Goal: Task Accomplishment & Management: Manage account settings

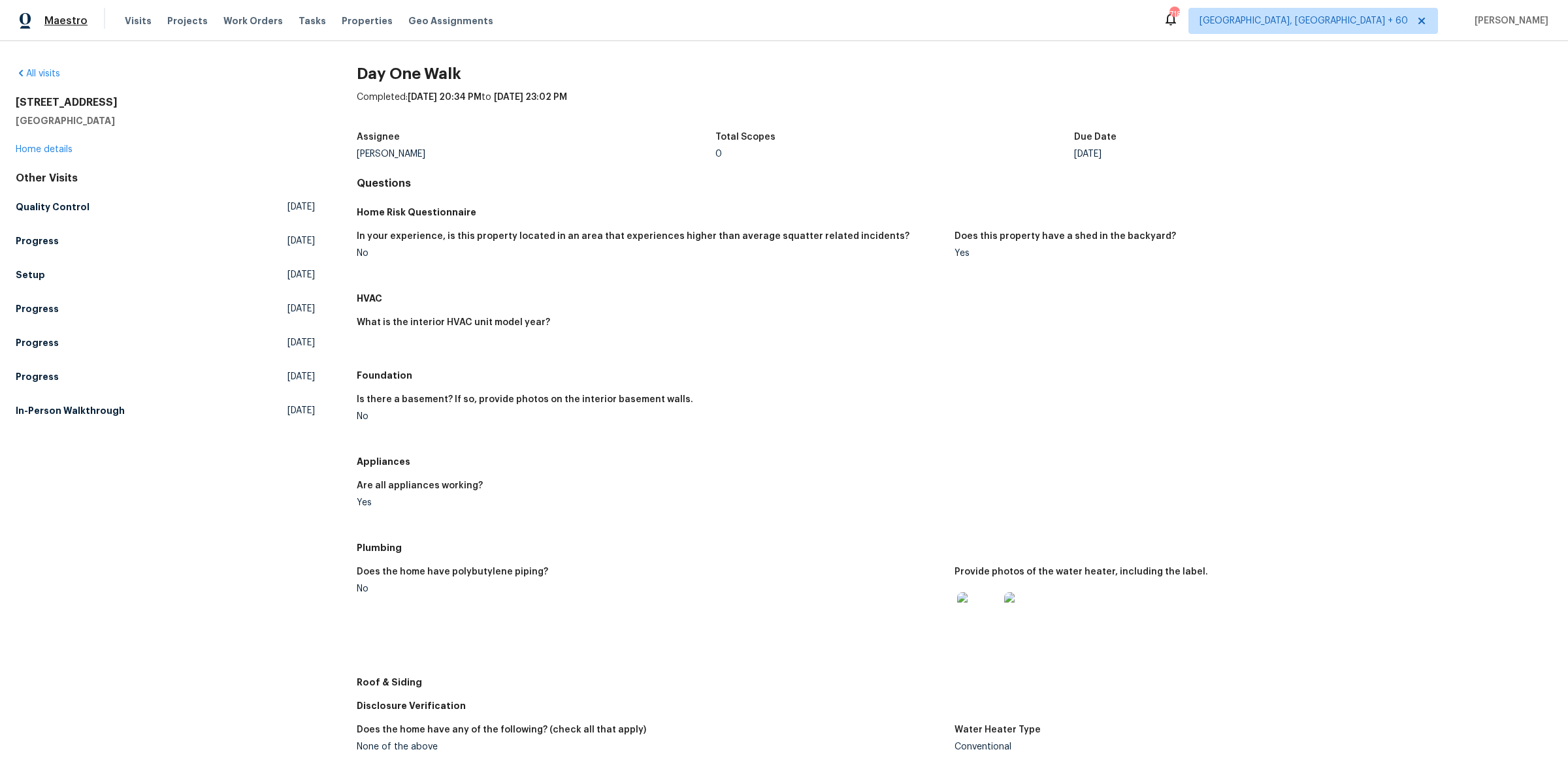
click at [73, 18] on span "Maestro" at bounding box center [65, 21] width 43 height 13
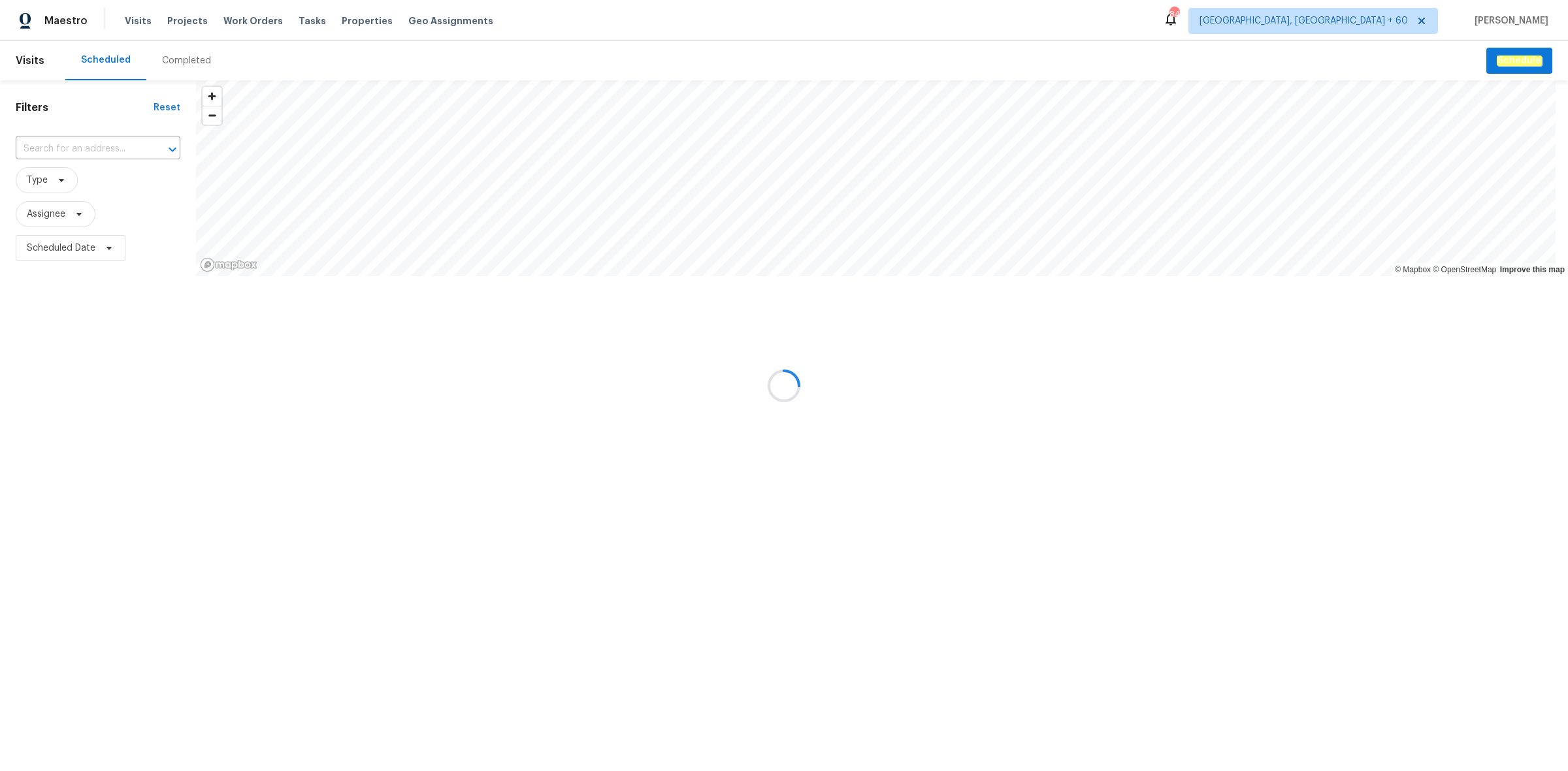
click at [183, 64] on div at bounding box center [784, 385] width 1568 height 771
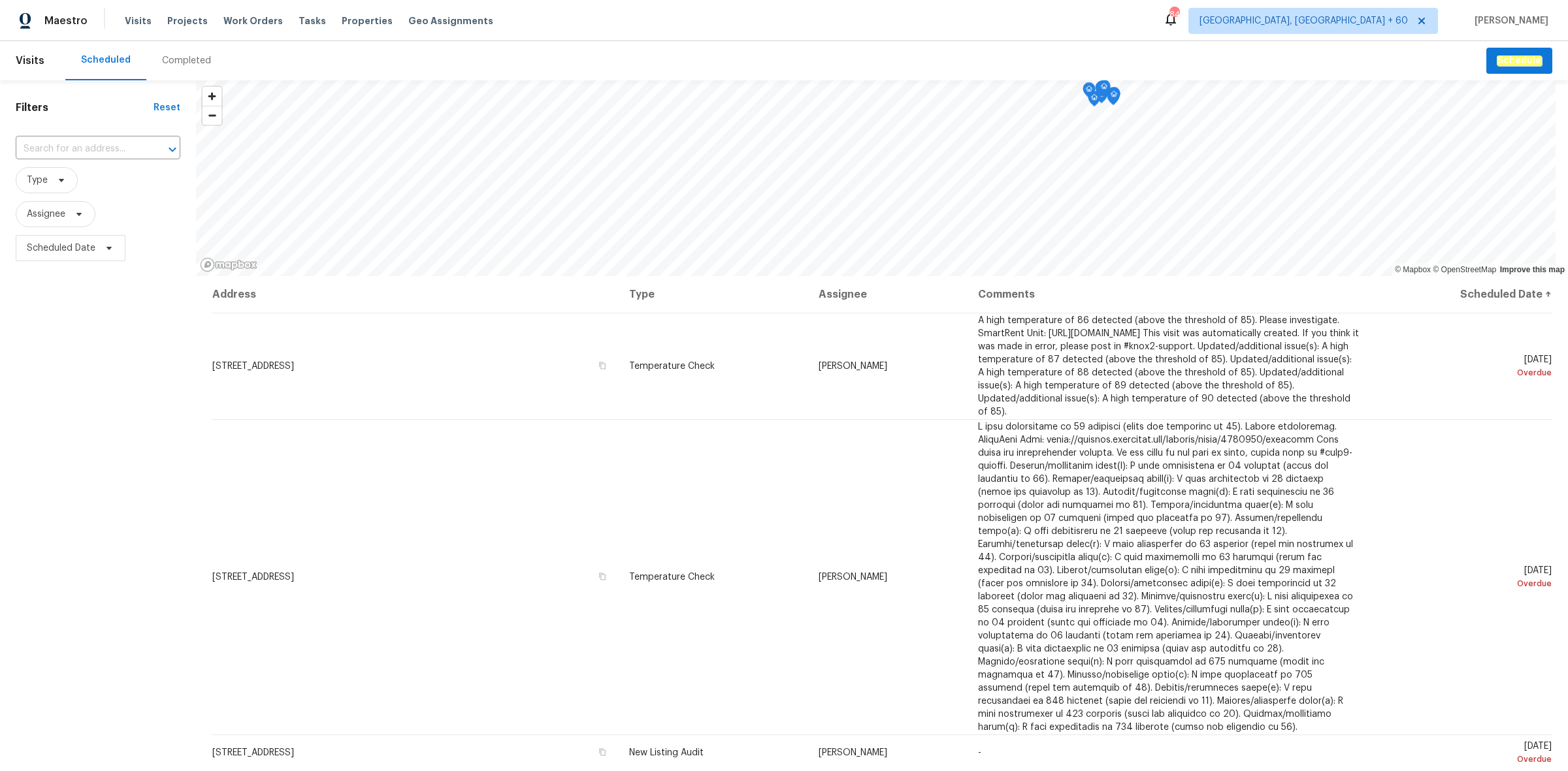
click at [183, 64] on div "Completed" at bounding box center [186, 61] width 49 height 13
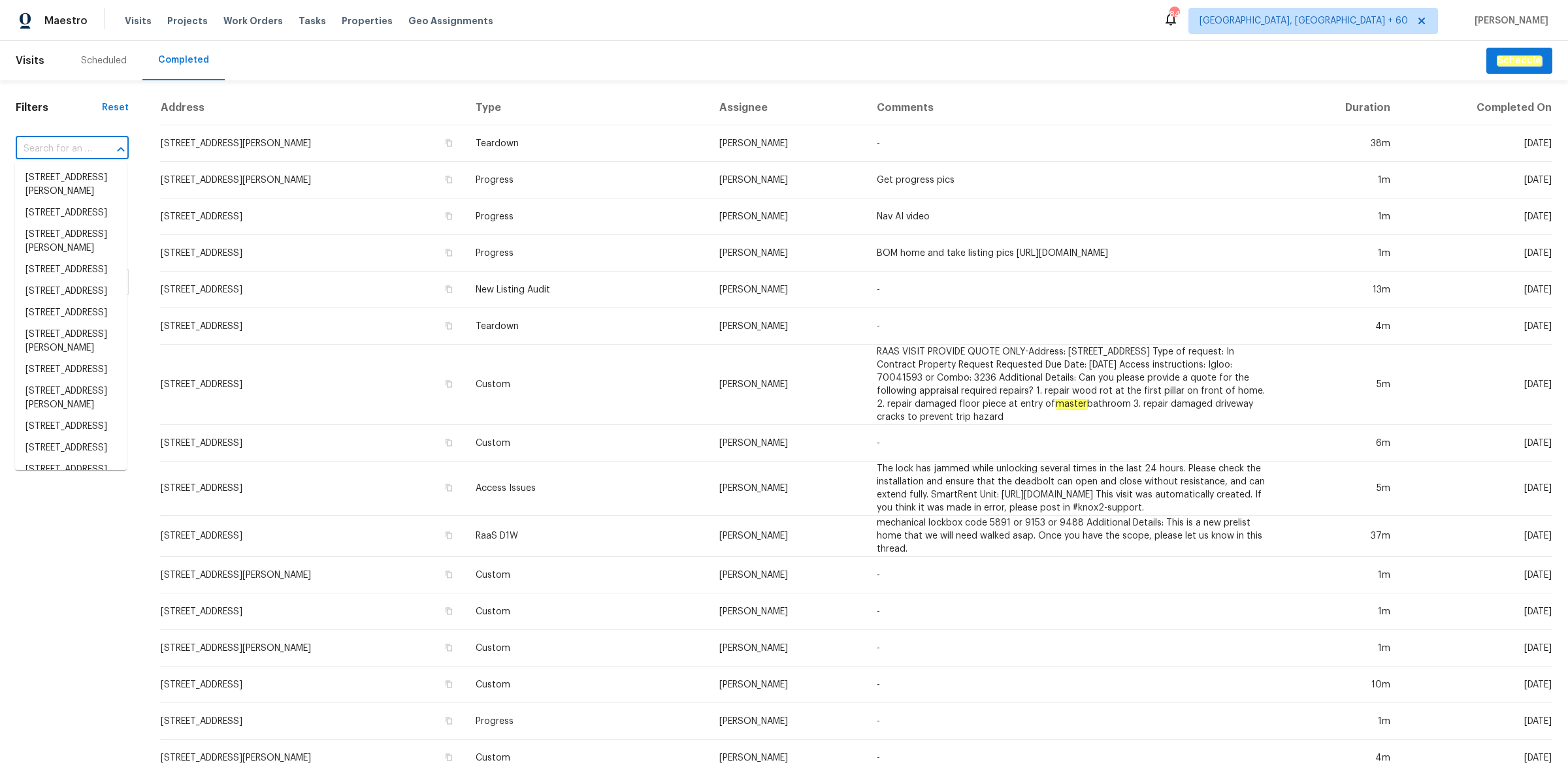
click at [76, 150] on input "text" at bounding box center [53, 149] width 76 height 20
paste input "9177 Budd Run Dr, Indianapolis, IN 46250"
type input "9177 Budd Run Dr, Indianapolis, IN 46250"
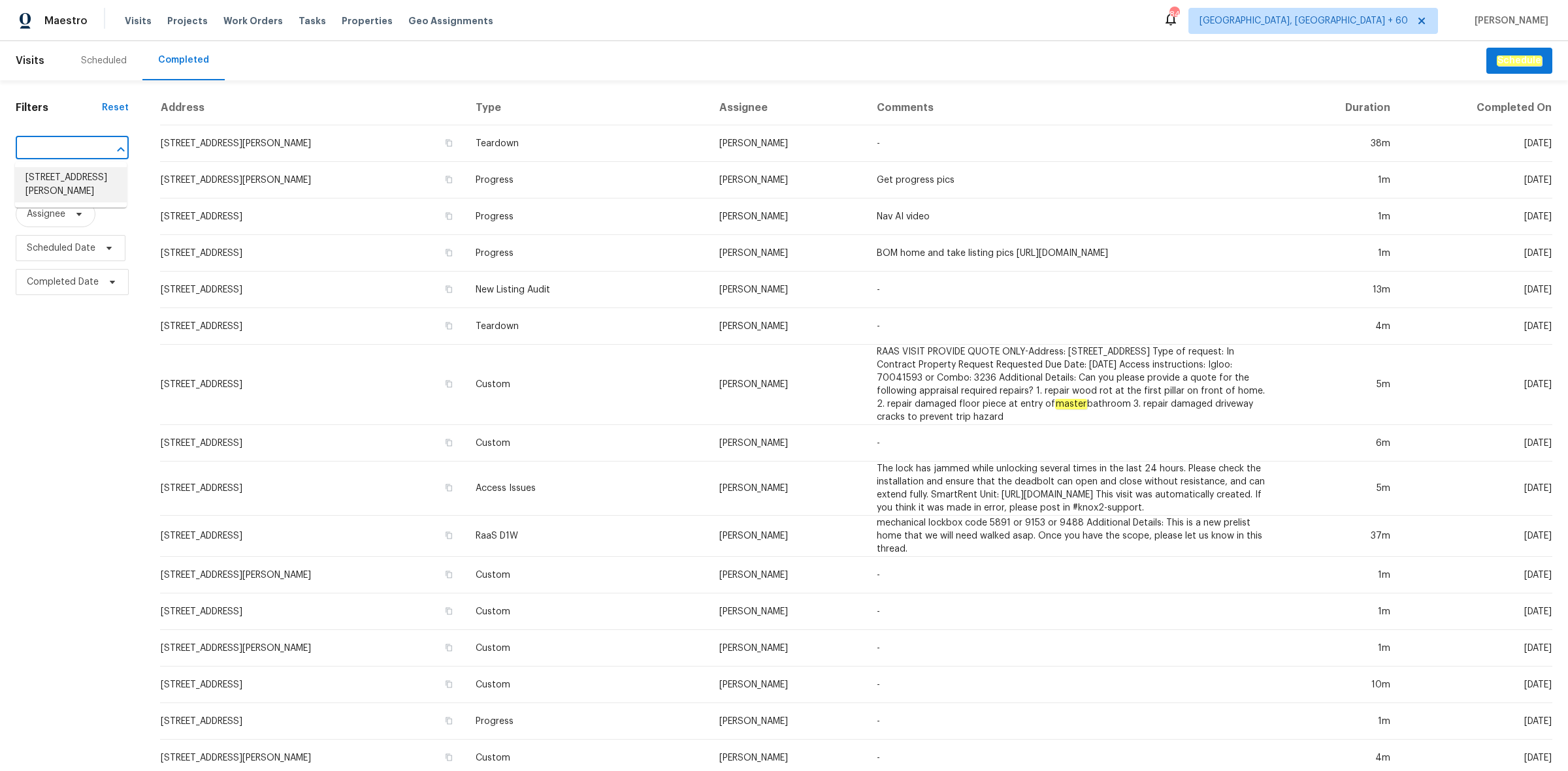
click at [43, 181] on li "9177 Budd Run Dr, Indianapolis, IN 46250" at bounding box center [70, 185] width 111 height 35
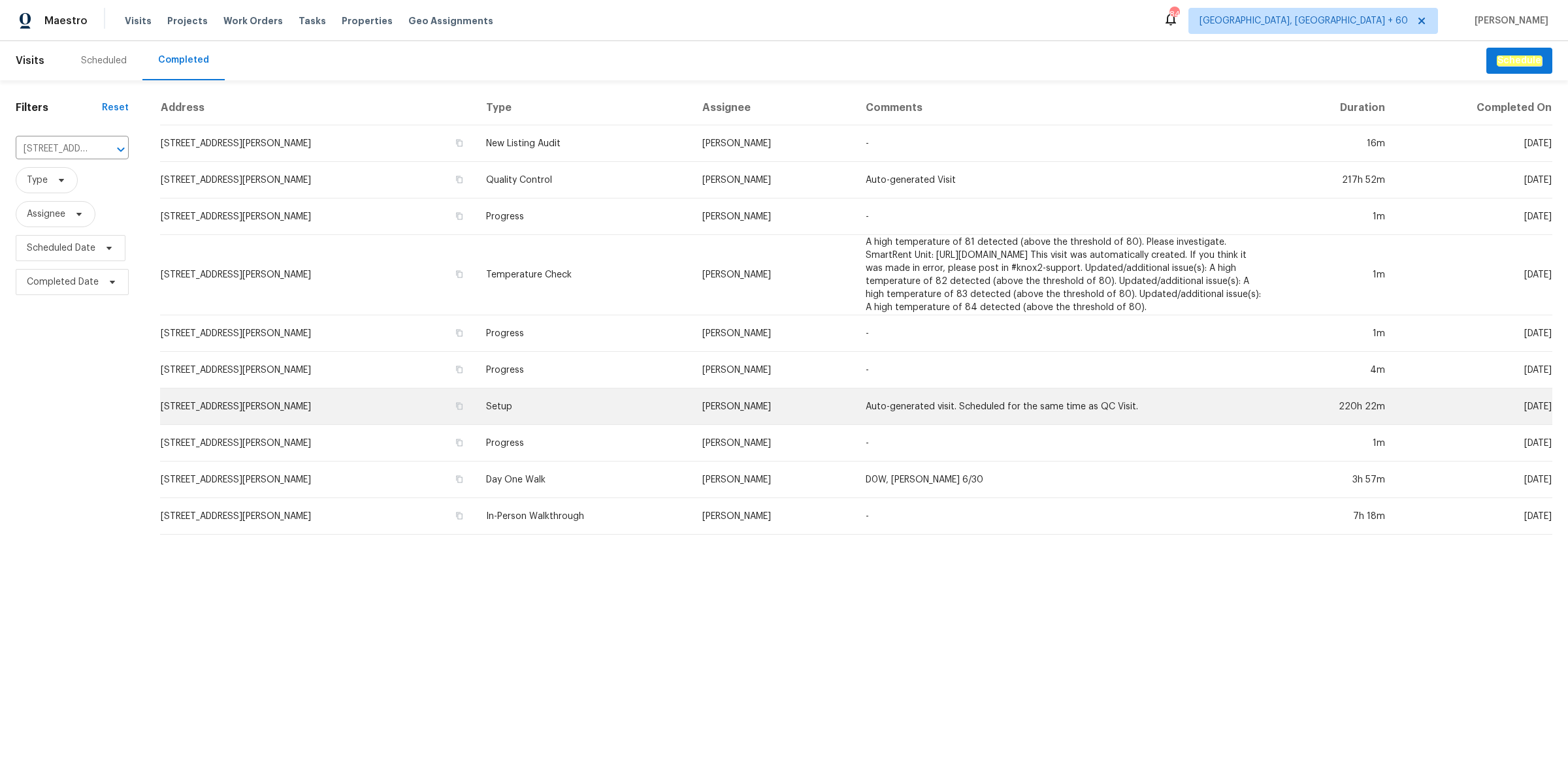
click at [553, 405] on td "Setup" at bounding box center [583, 407] width 216 height 37
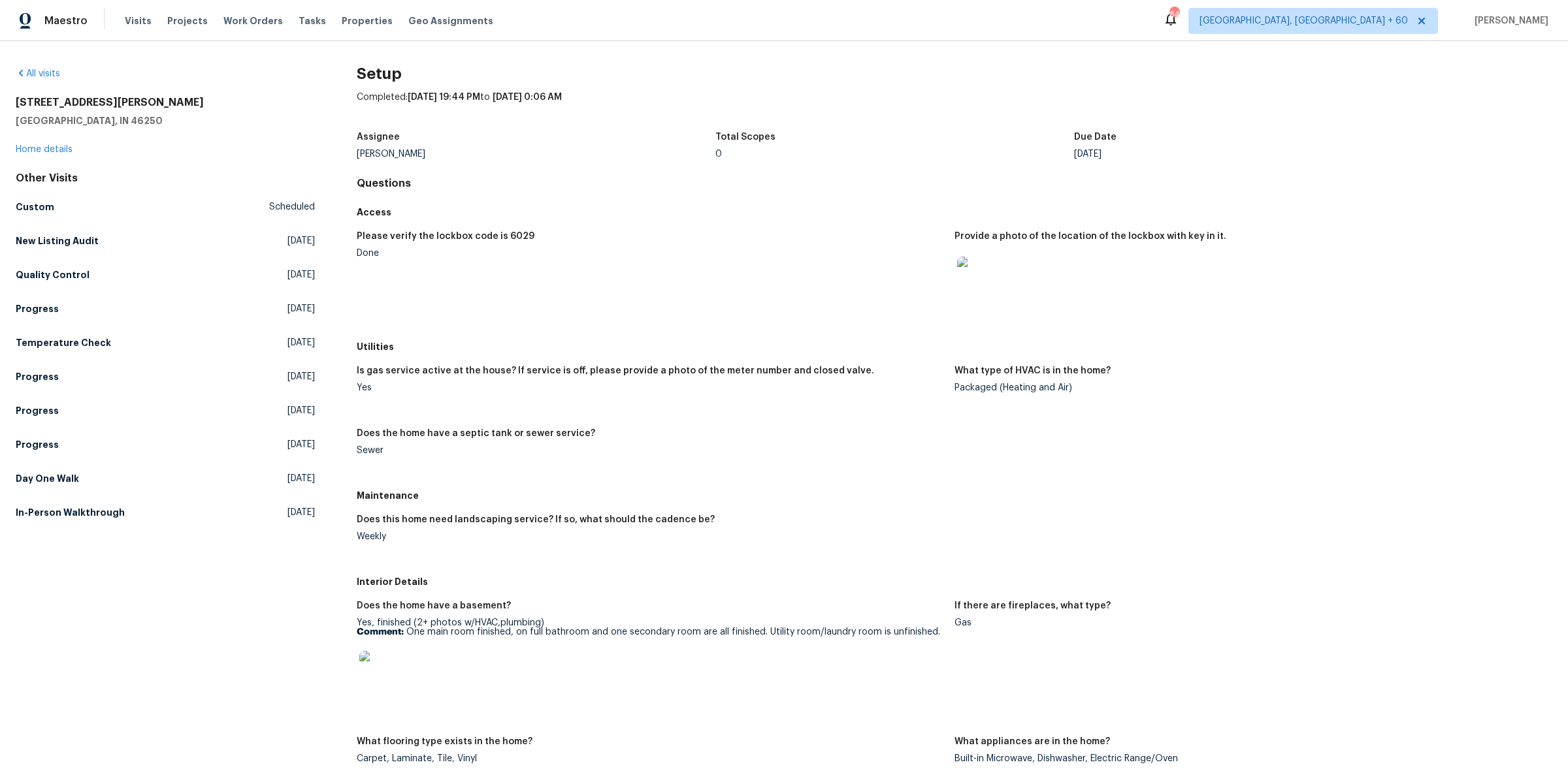
click at [1213, 340] on h5 "Utilities" at bounding box center [954, 346] width 1196 height 13
click at [65, 510] on h5 "In-Person Walkthrough" at bounding box center [70, 512] width 109 height 13
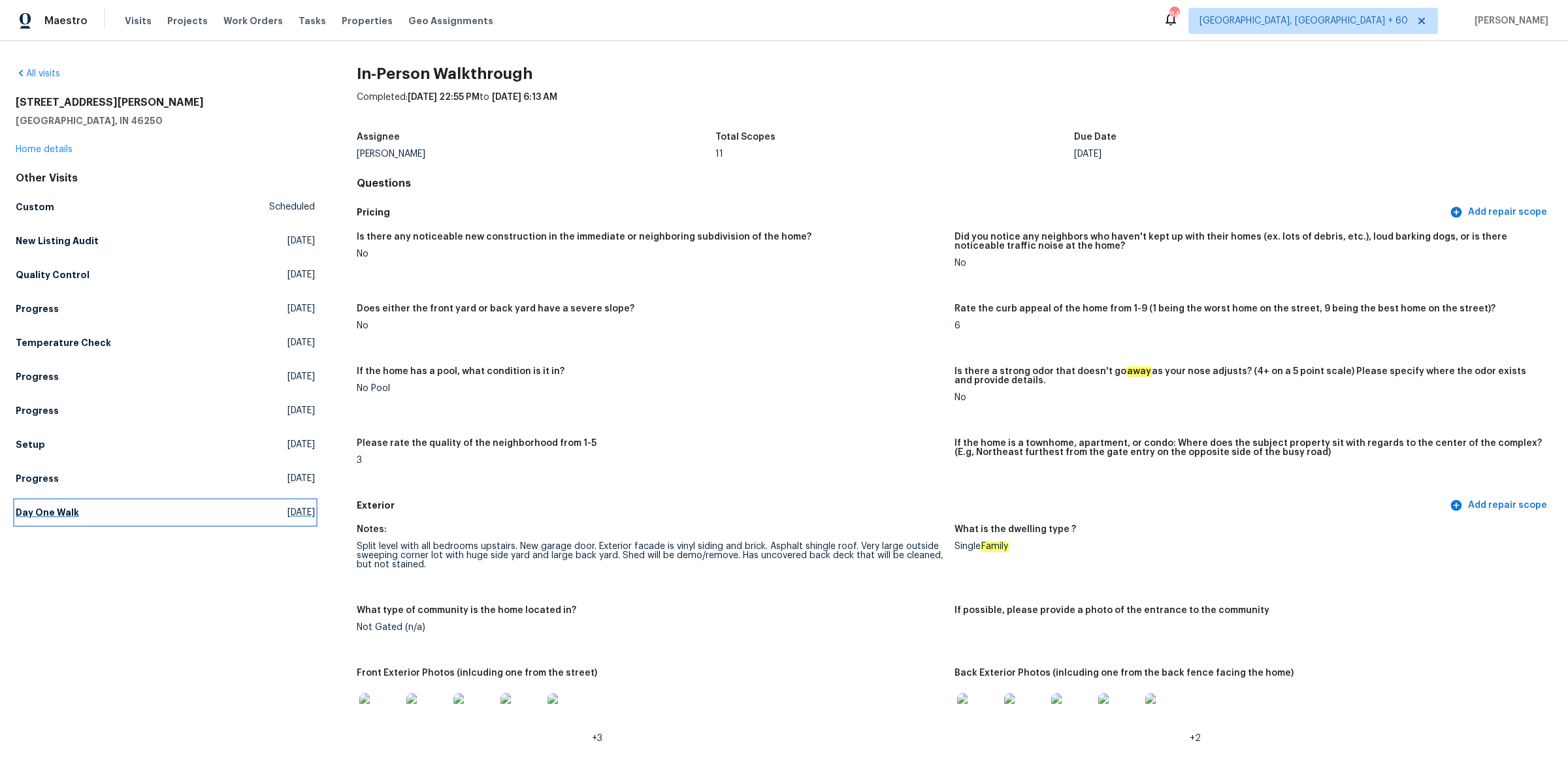
click at [161, 513] on link "Day One Walk Fri, Jul 04 2025" at bounding box center [165, 513] width 299 height 24
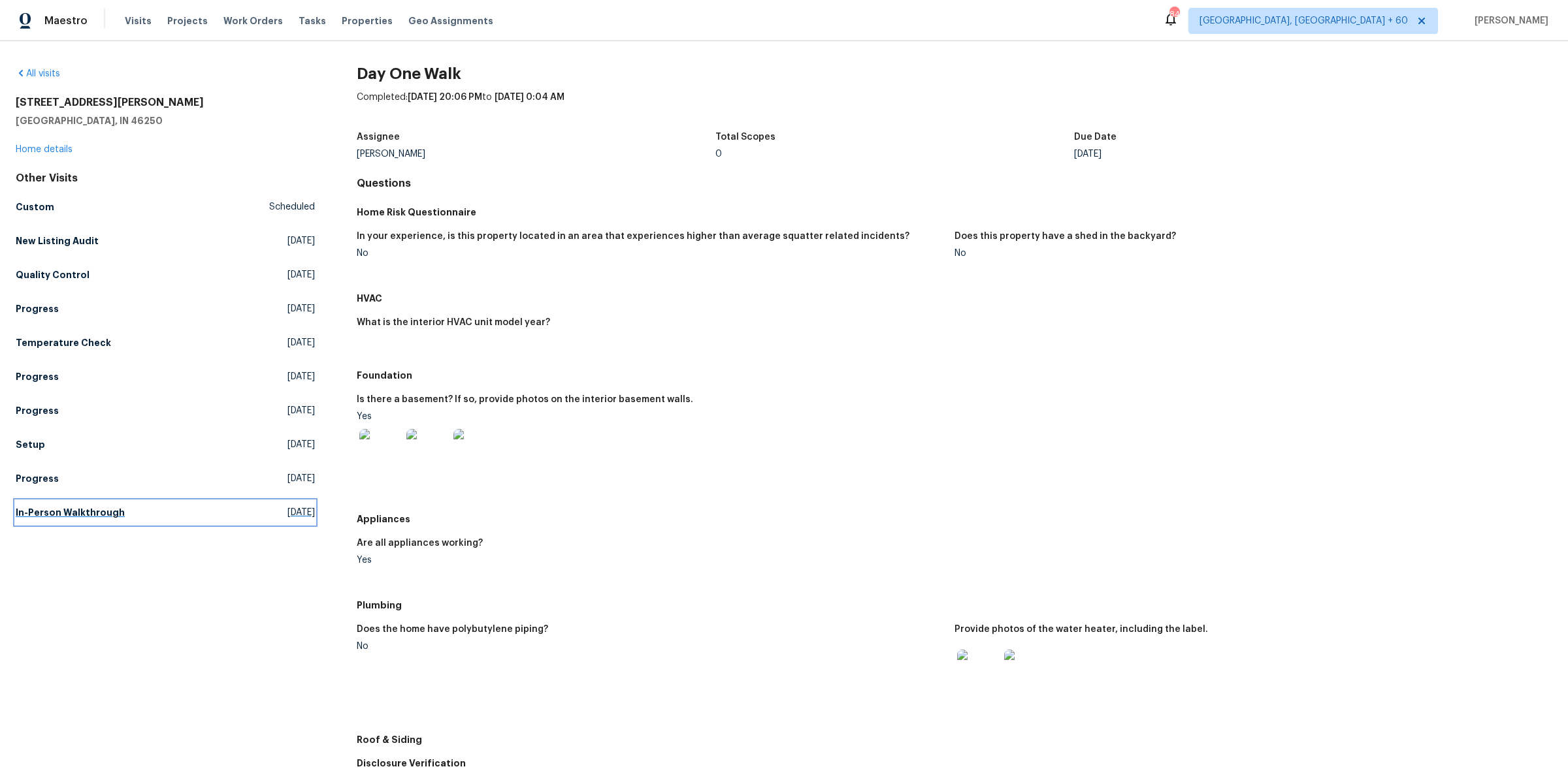
click at [149, 521] on link "In-Person Walkthrough Fri, Apr 25 2025" at bounding box center [165, 513] width 299 height 24
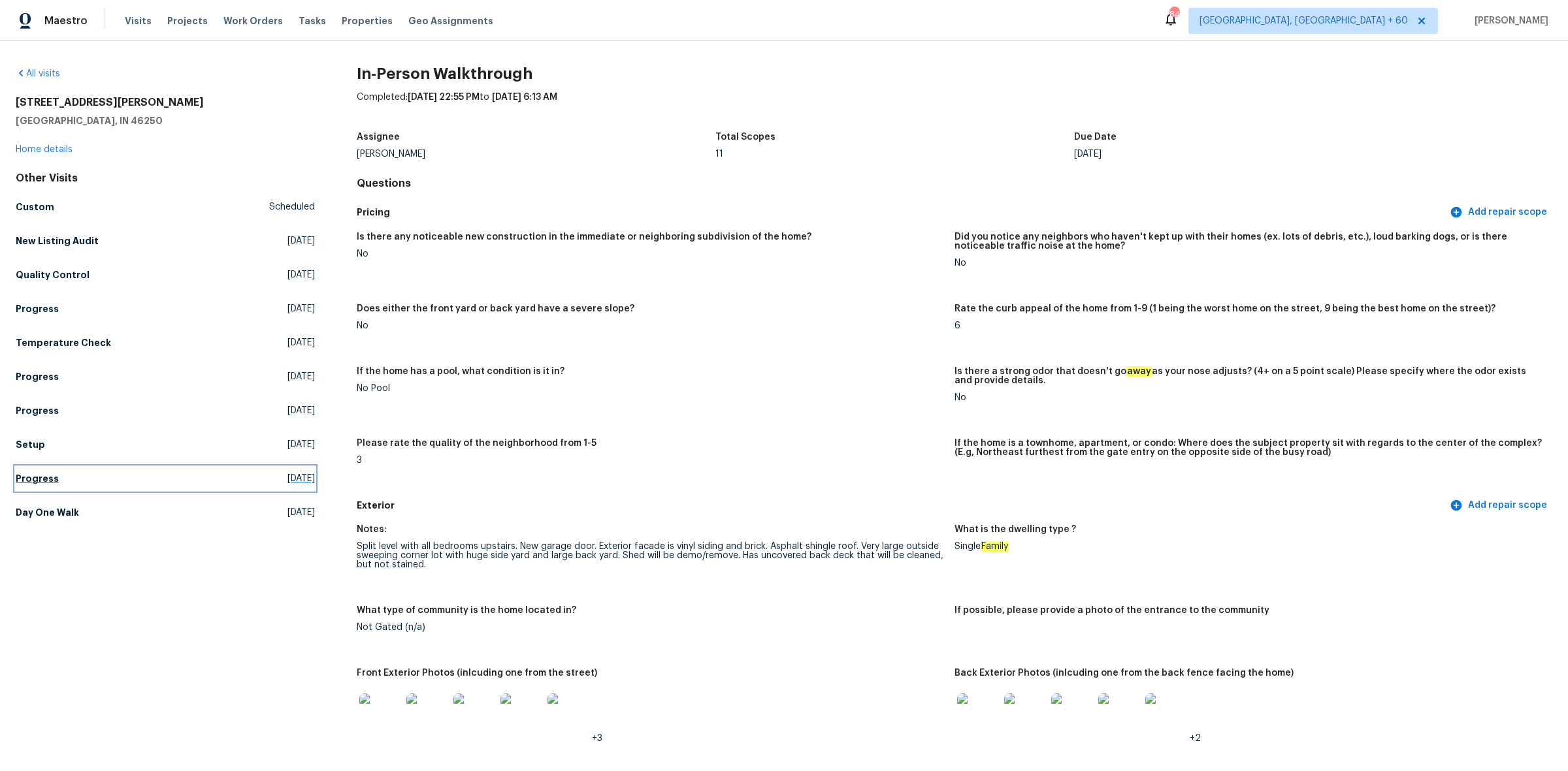
click at [97, 474] on link "Progress Thu, Jul 17 2025" at bounding box center [165, 479] width 299 height 24
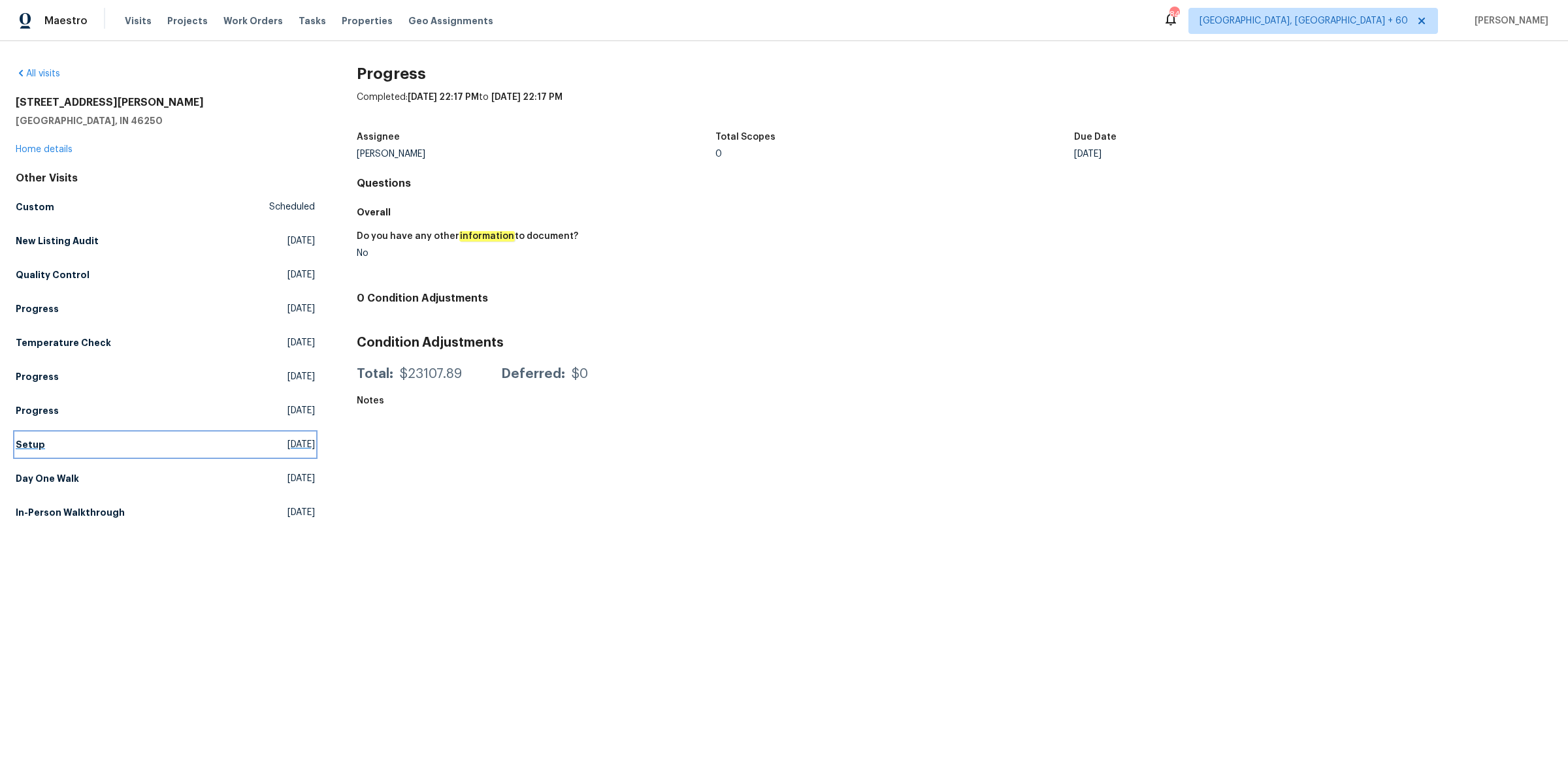
click at [123, 442] on link "Setup Thu, Jul 31 2025" at bounding box center [165, 445] width 299 height 24
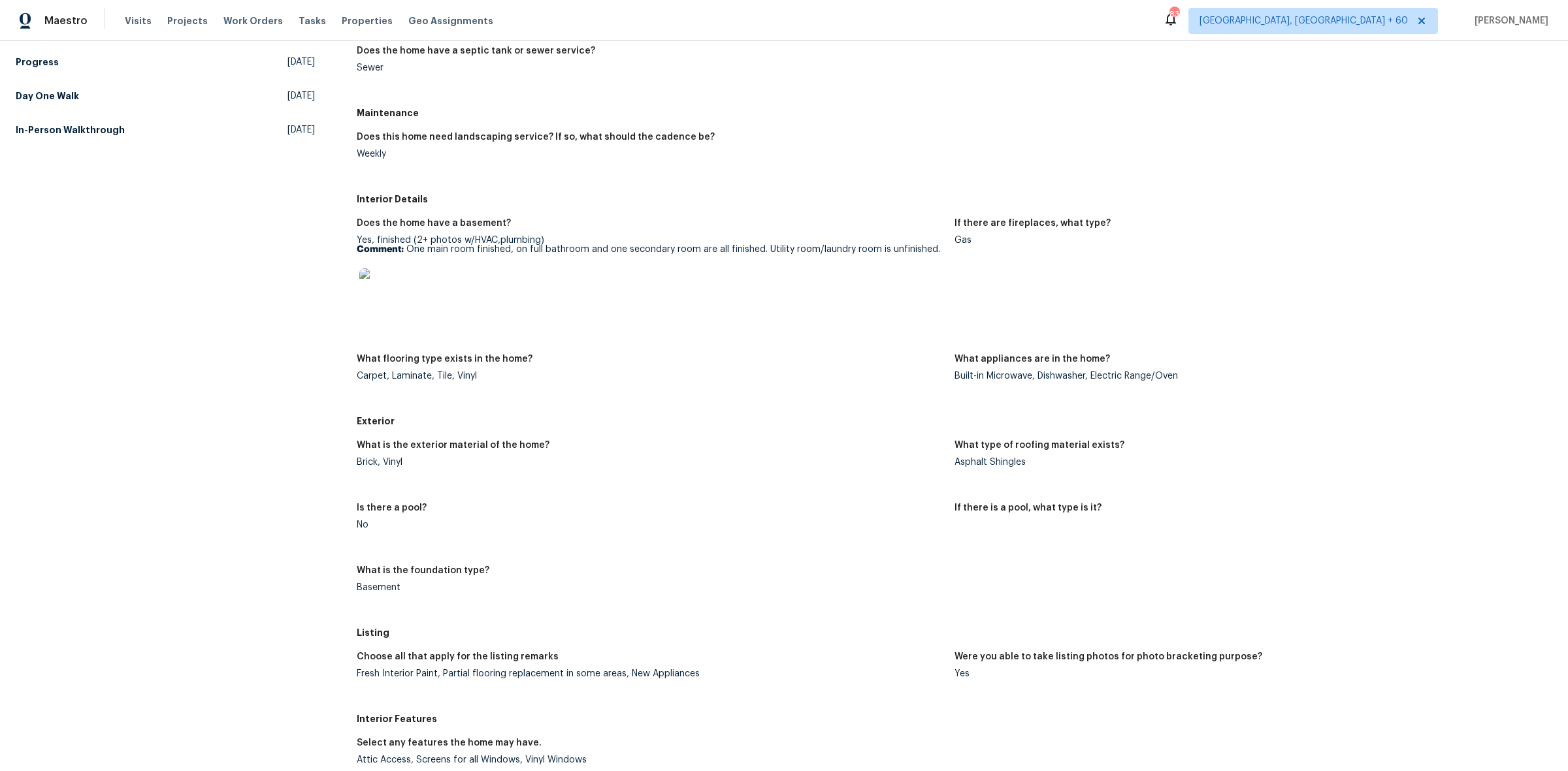
scroll to position [408, 0]
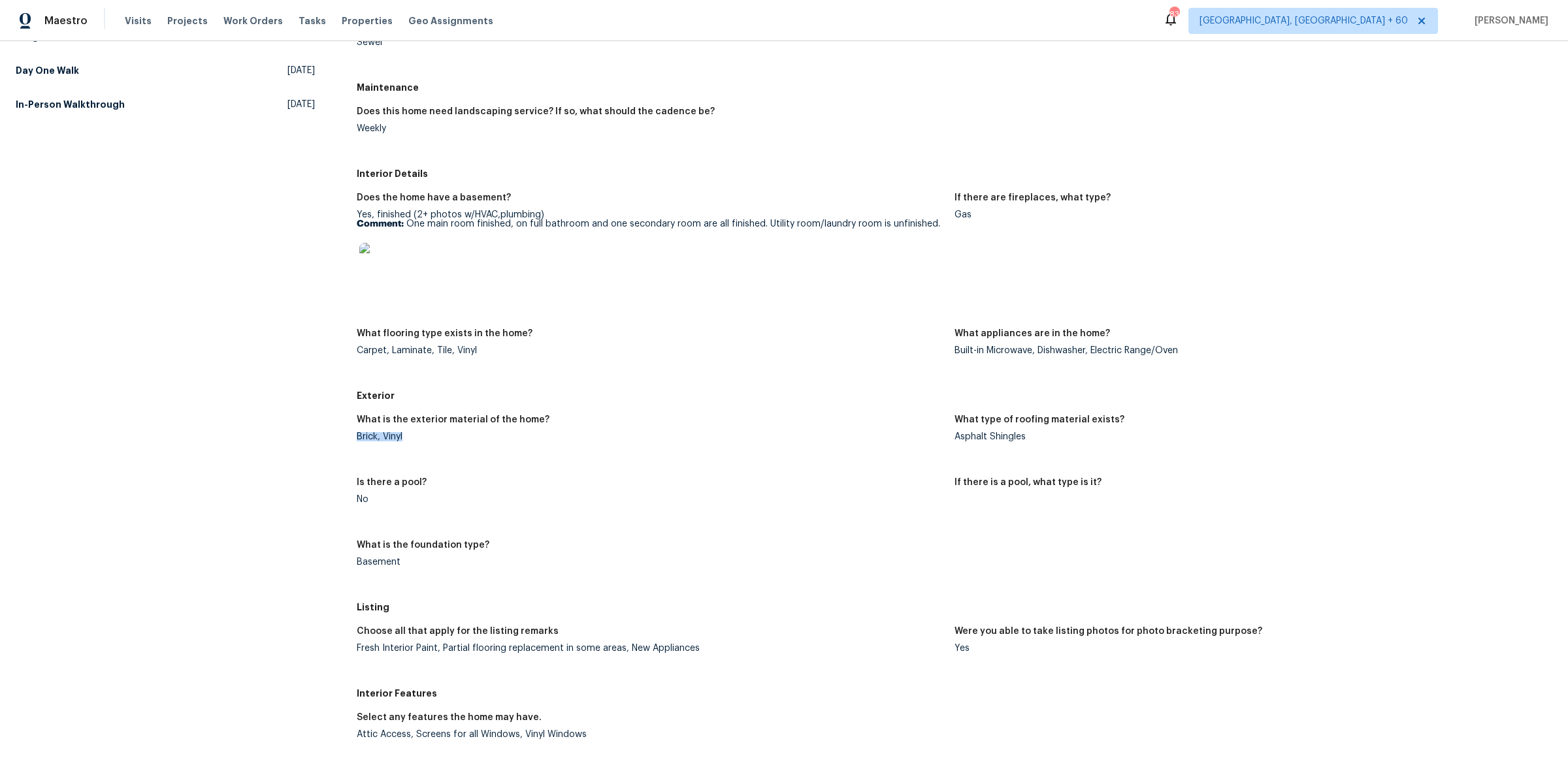
click at [462, 437] on div "All visits 9177 Budd Run Dr Indianapolis, IN 46250 Home details Other Visits Cu…" at bounding box center [784, 532] width 1537 height 1746
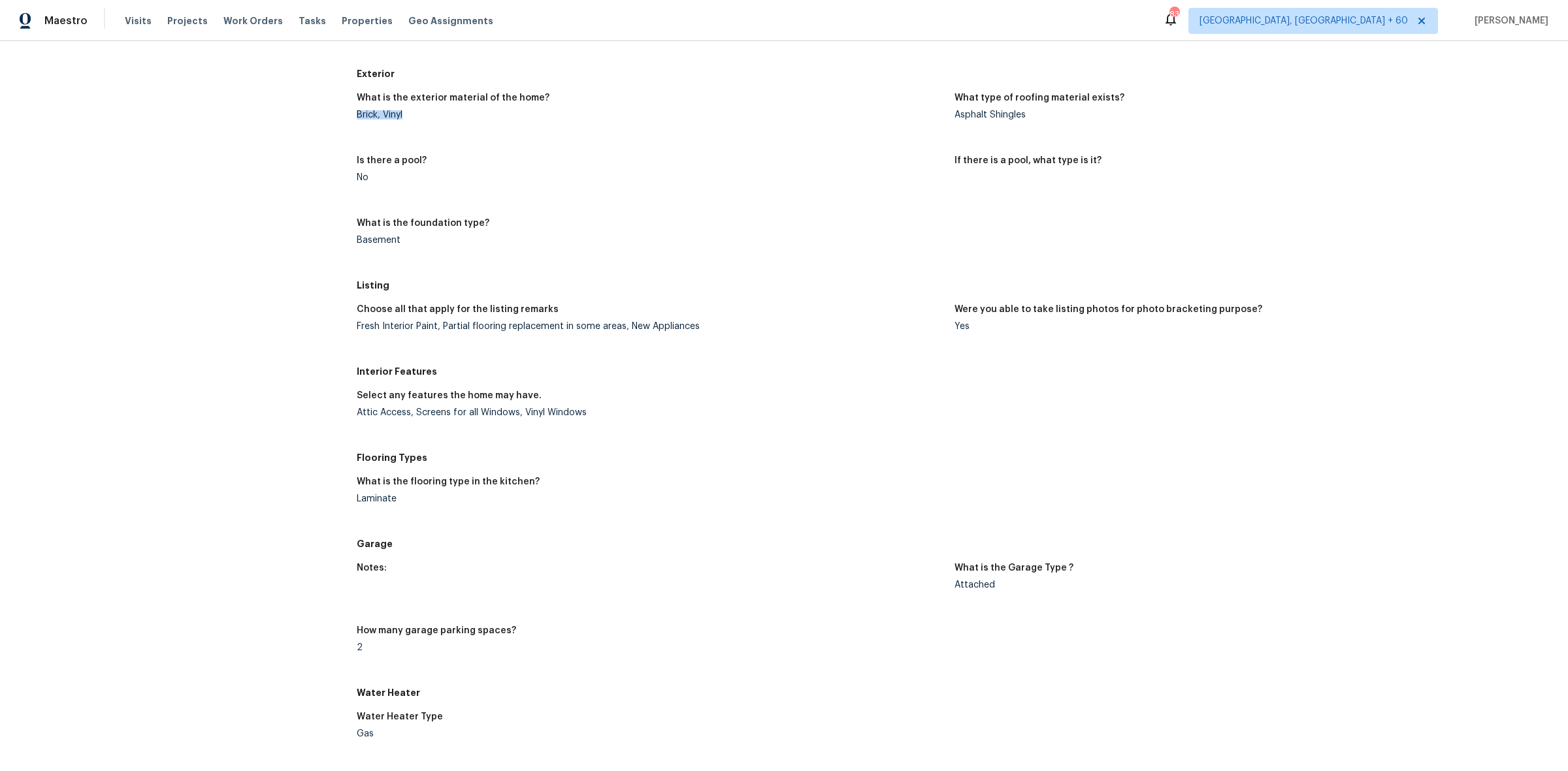
scroll to position [816, 0]
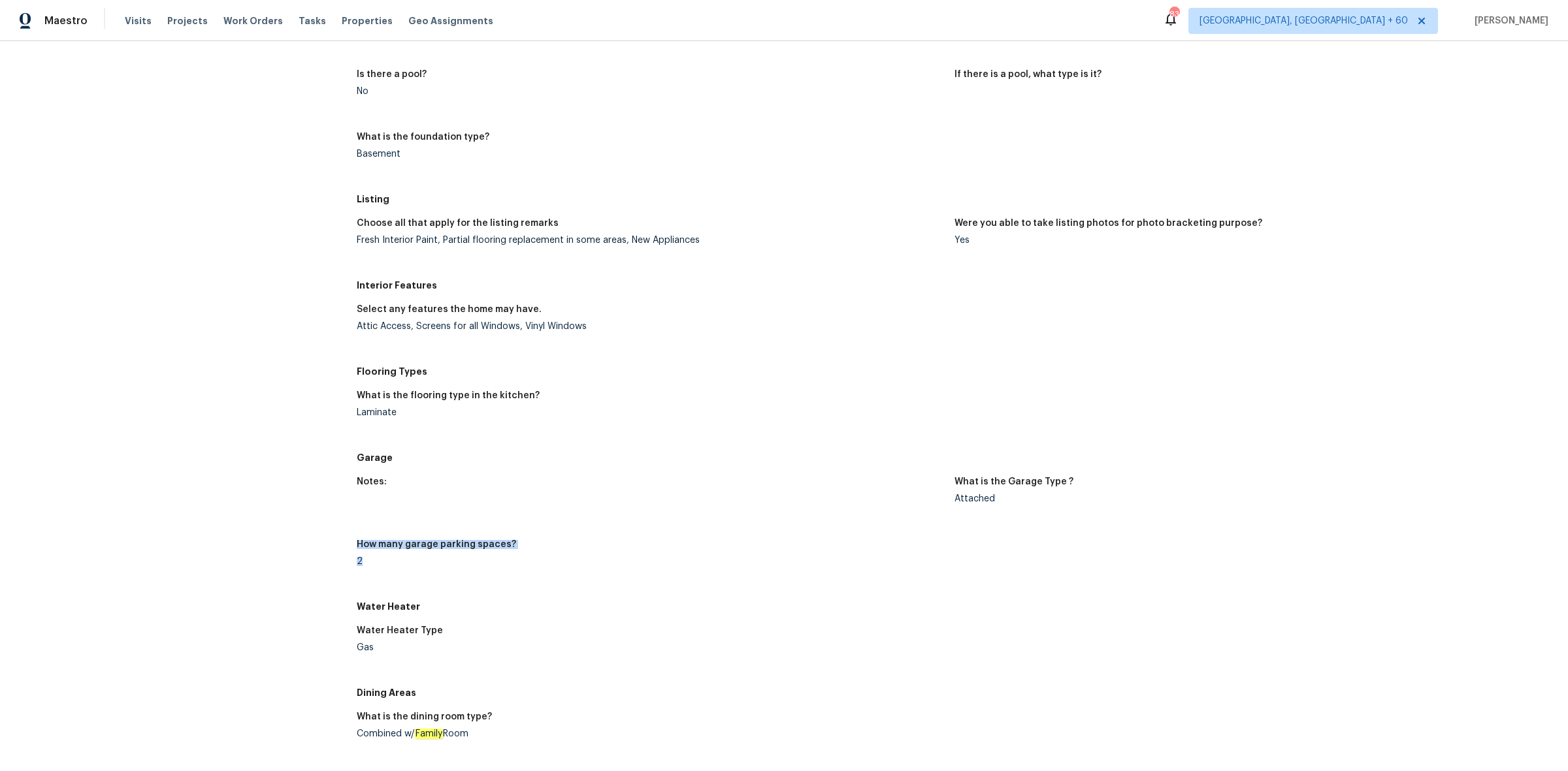
drag, startPoint x: 346, startPoint y: 556, endPoint x: 478, endPoint y: 559, distance: 132.0
click at [478, 559] on div "All visits 9177 Budd Run Dr Indianapolis, IN 46250 Home details Other Visits Cu…" at bounding box center [784, 124] width 1537 height 1746
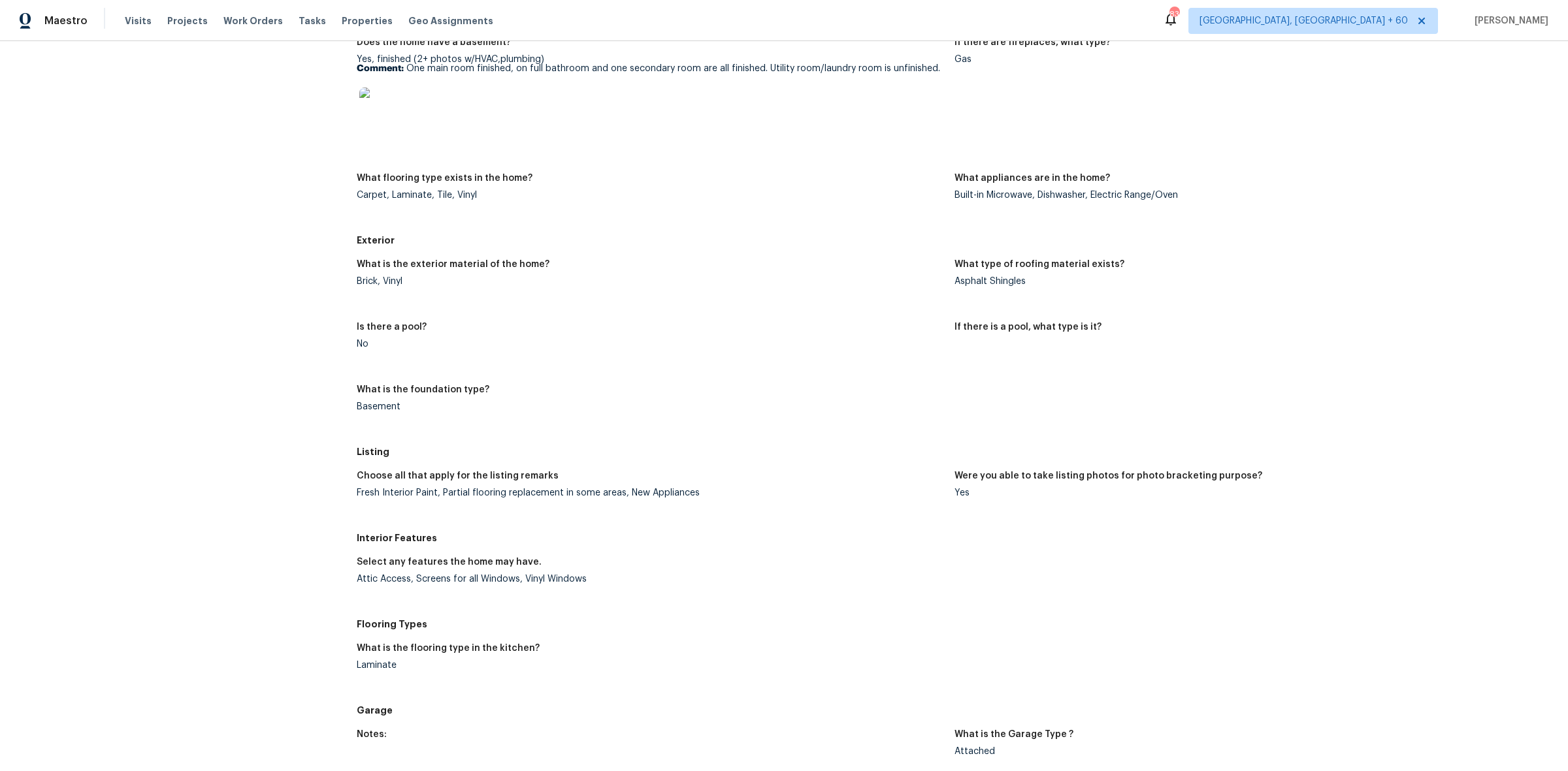
scroll to position [0, 0]
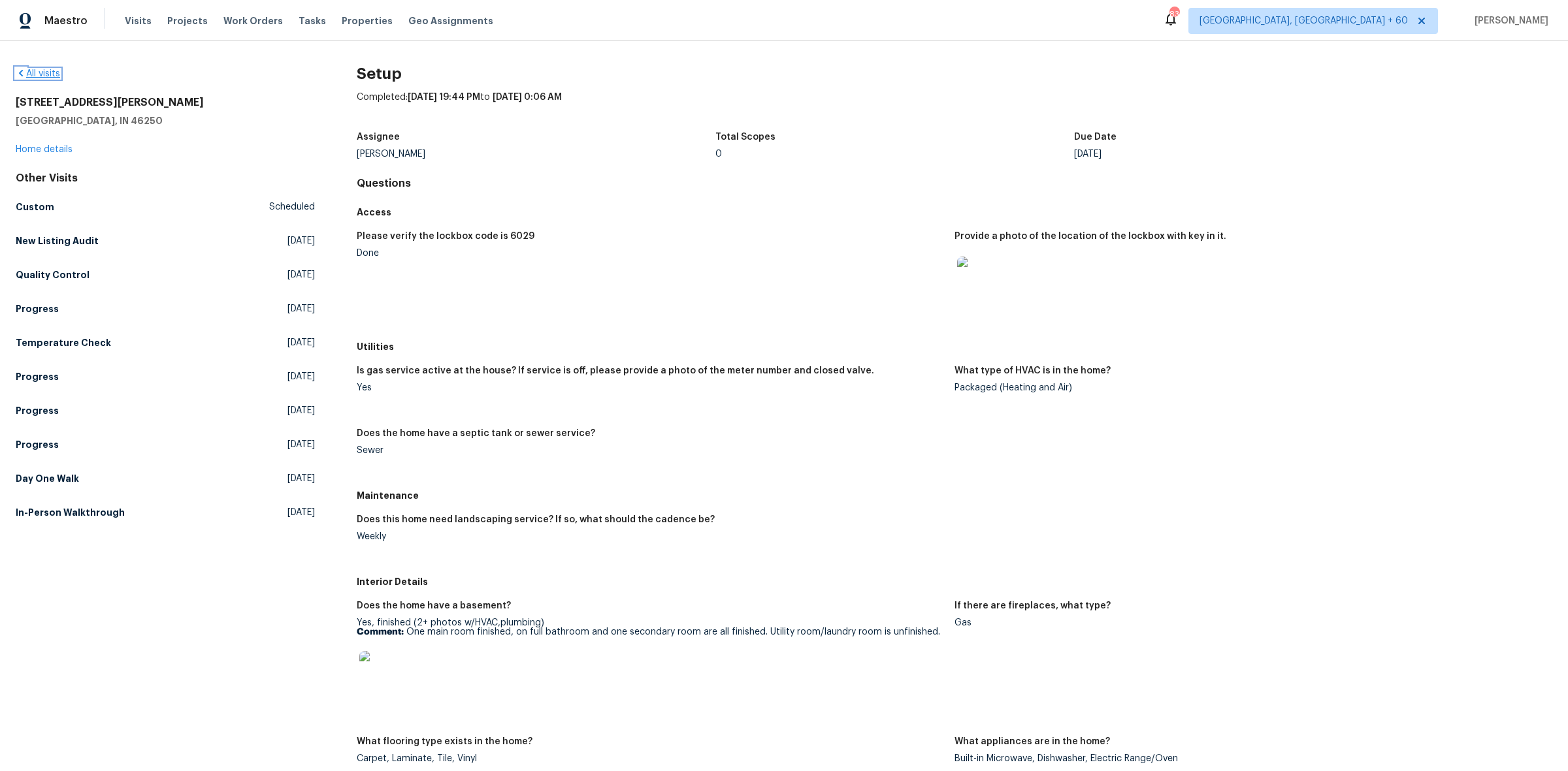
click at [43, 76] on link "All visits" at bounding box center [38, 74] width 44 height 9
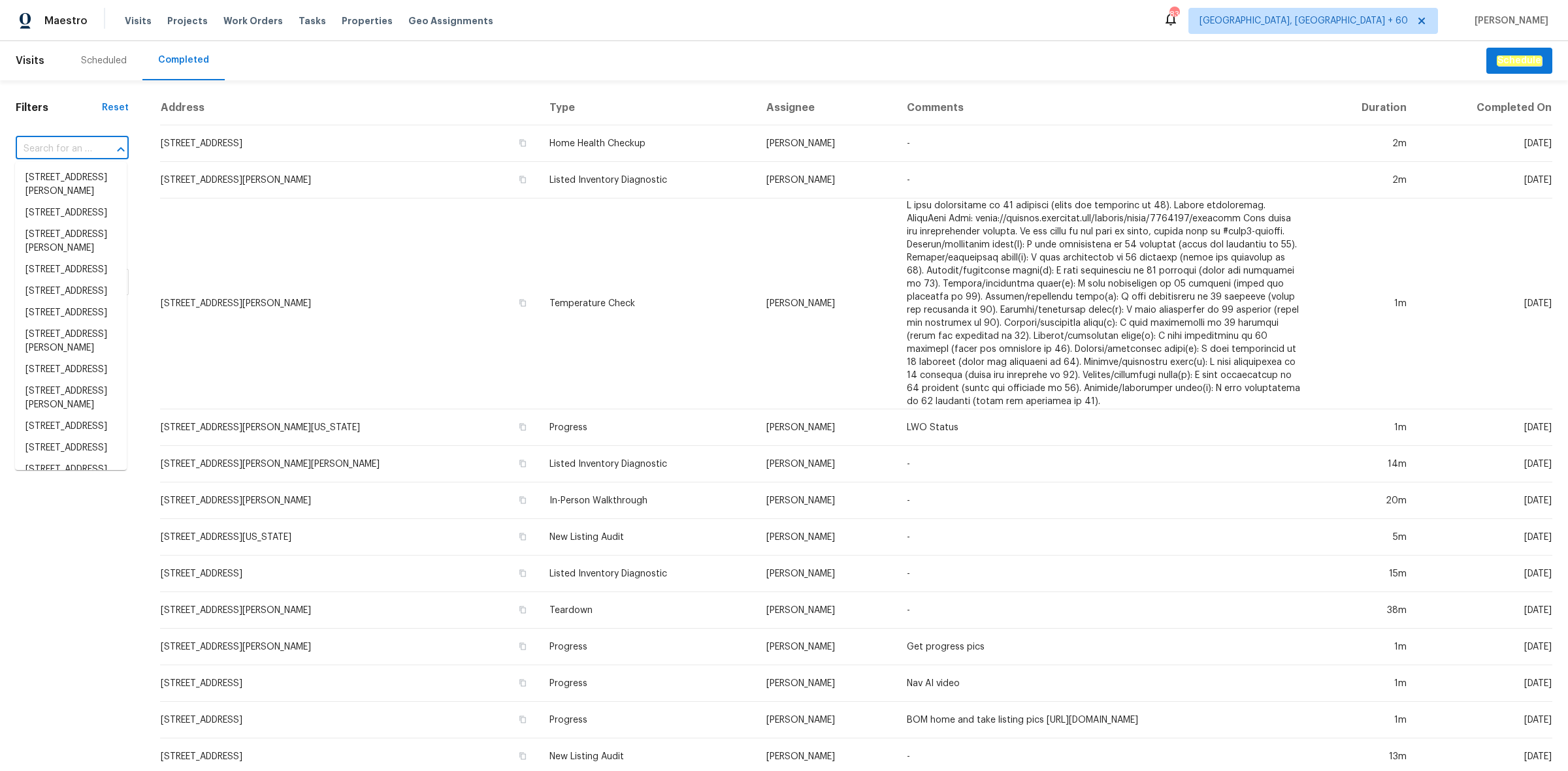
click at [73, 148] on input "text" at bounding box center [53, 149] width 76 height 20
paste input "7134 Rollingridge Dr, Charlotte, NC 28211"
type input "7134 Rollingridge Dr, Charlotte, NC 28211"
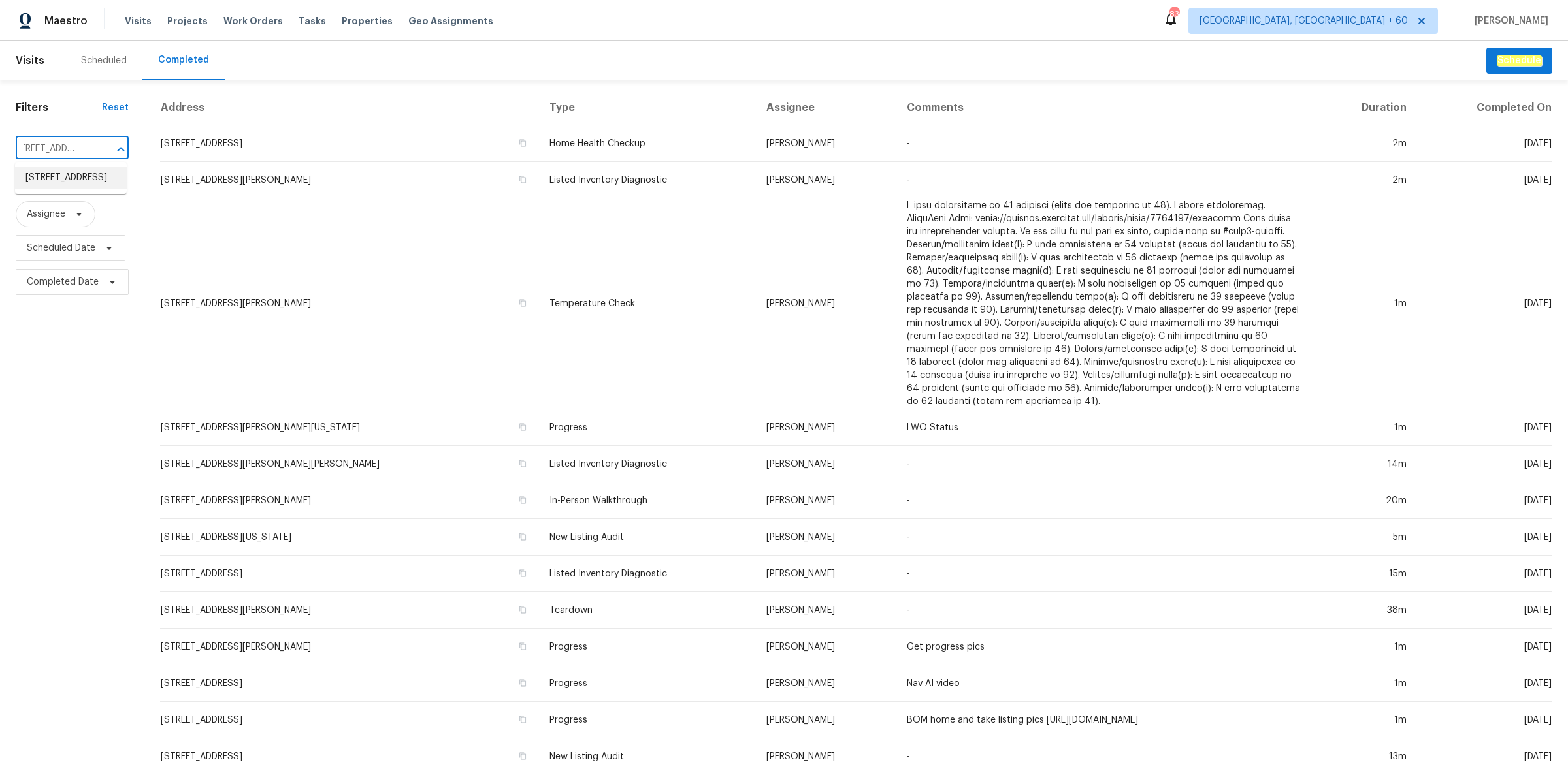
click at [66, 181] on li "7134 Rollingridge Dr, Charlotte, NC 28211" at bounding box center [70, 178] width 111 height 21
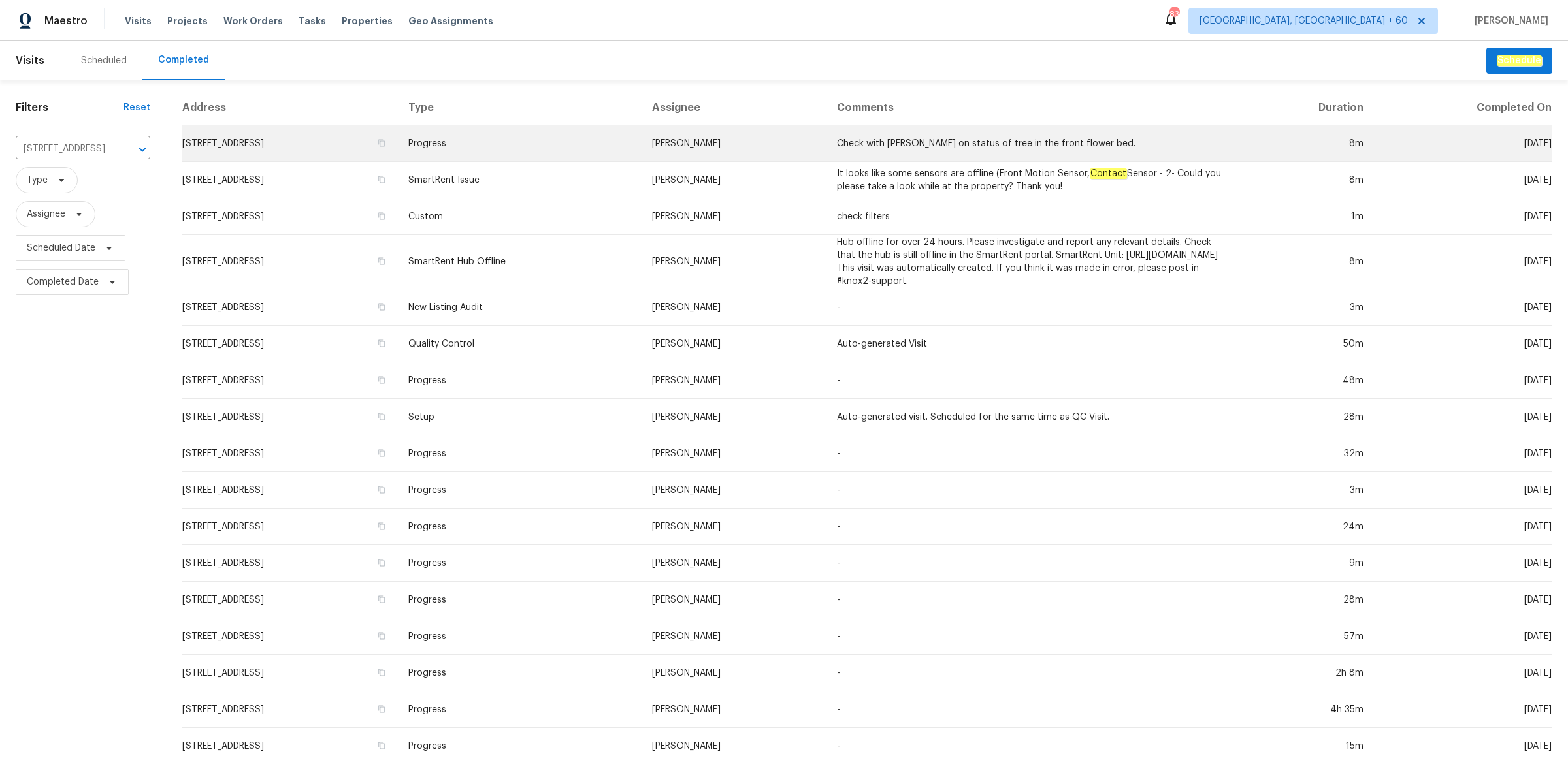
click at [393, 145] on td "7134 Rollingridge Dr, Charlotte, NC 28211" at bounding box center [289, 144] width 216 height 37
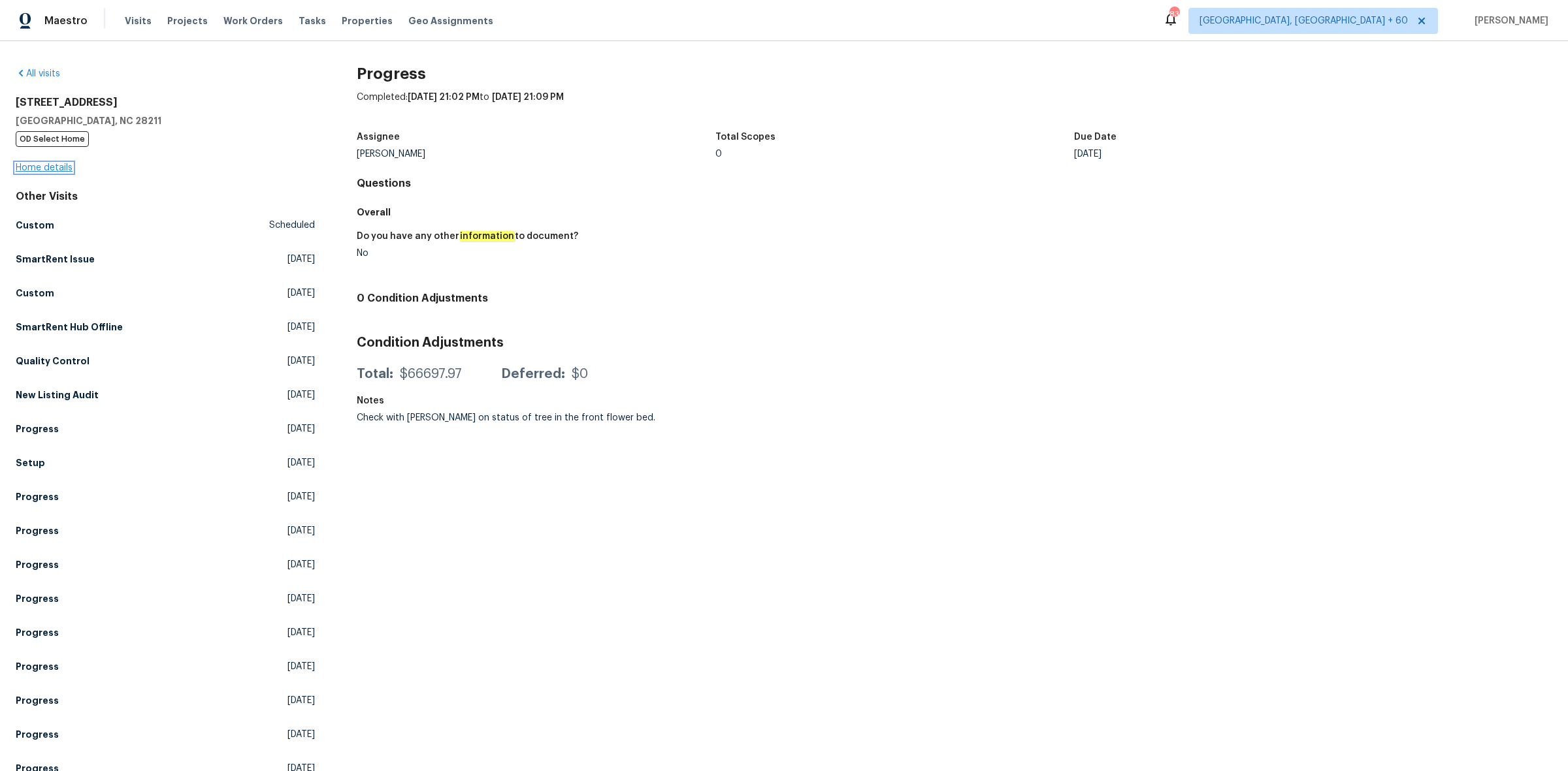
click at [56, 168] on link "Home details" at bounding box center [44, 168] width 57 height 9
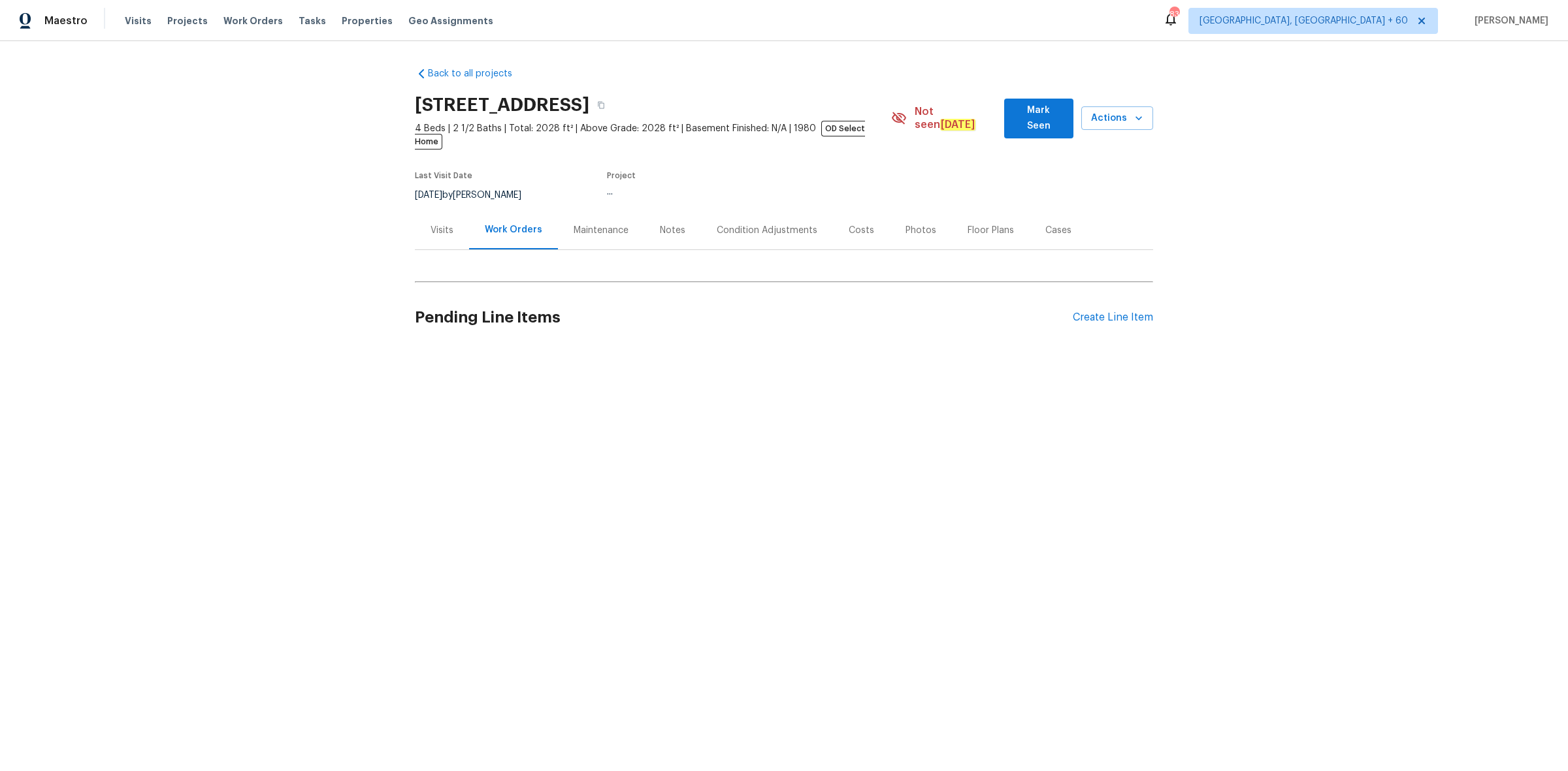
click at [906, 224] on div "Photos" at bounding box center [920, 230] width 30 height 13
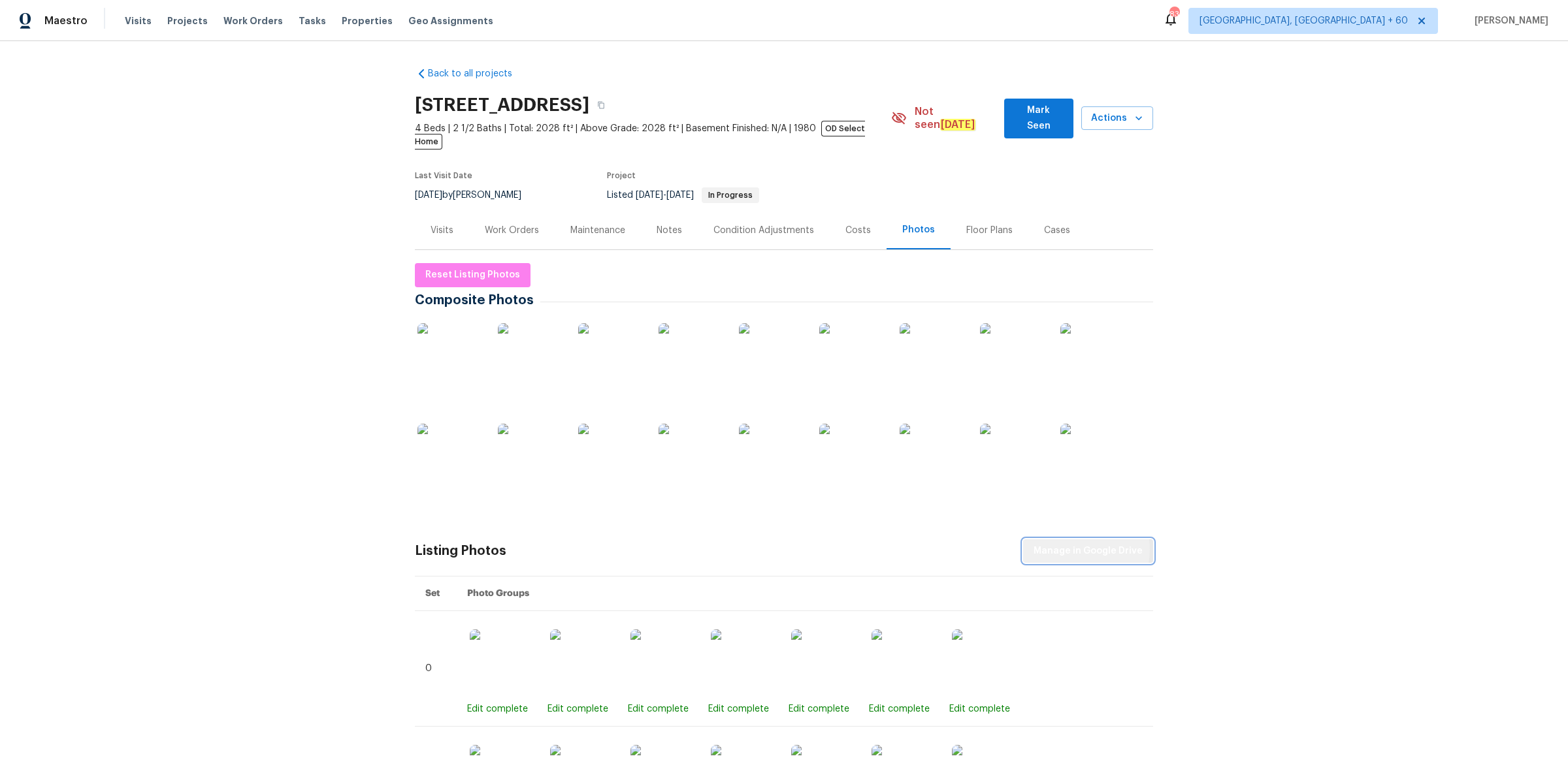
click at [1070, 543] on span "Manage in Google Drive" at bounding box center [1088, 552] width 109 height 17
click at [487, 263] on button "Reset Listing Photos" at bounding box center [472, 275] width 115 height 24
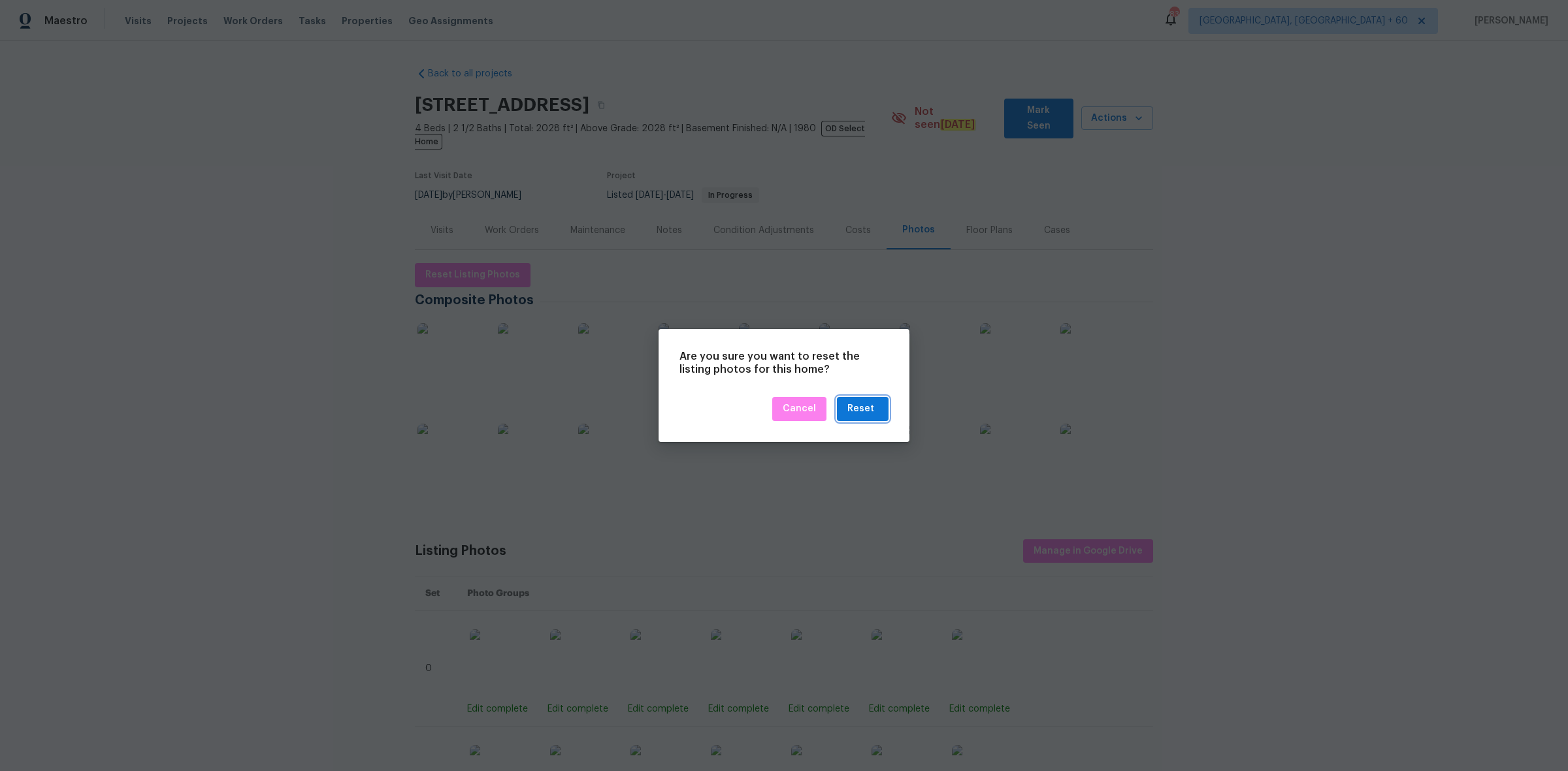
click at [870, 409] on div "Reset" at bounding box center [860, 409] width 27 height 17
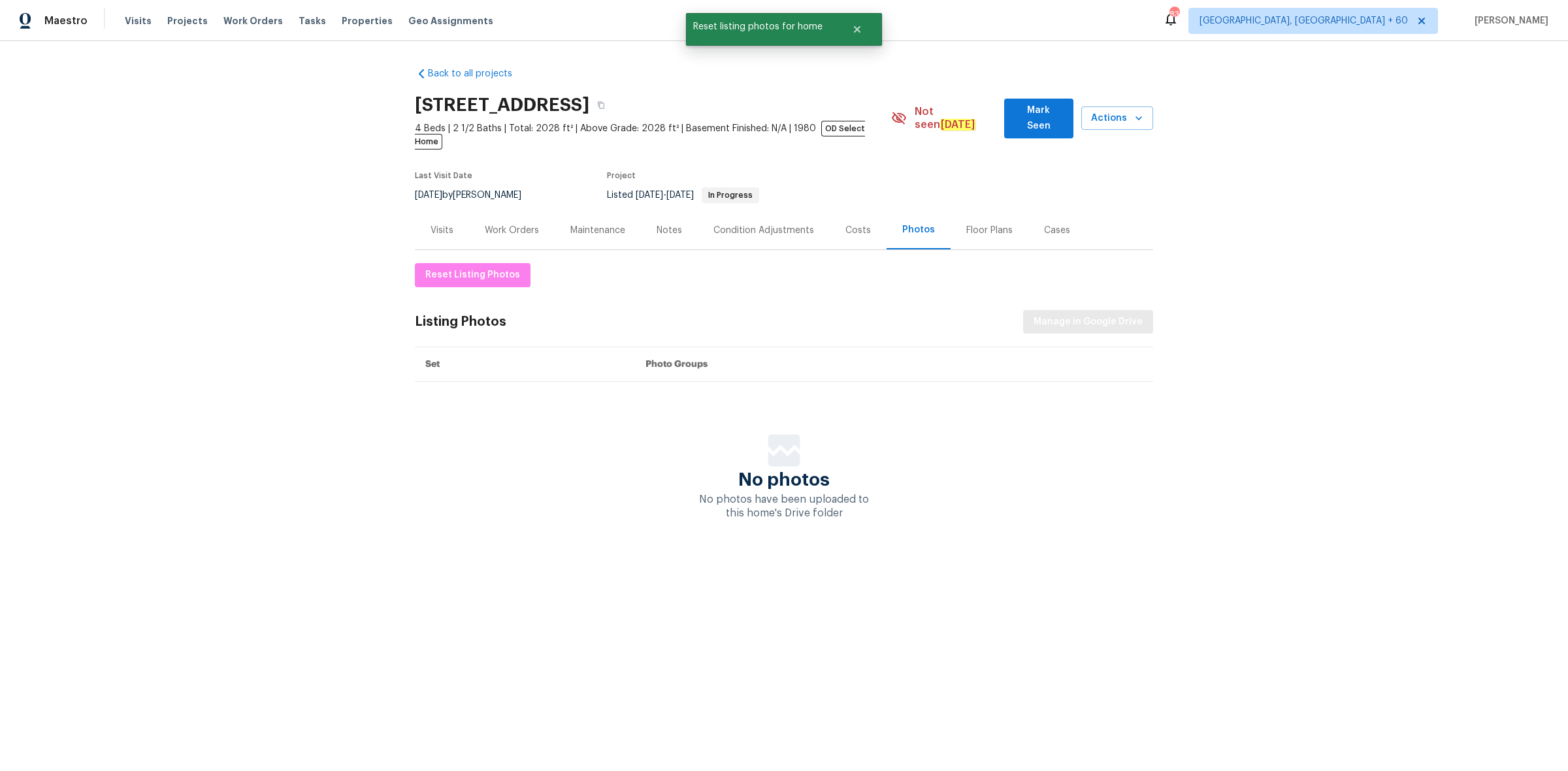
click at [1052, 536] on div "Back to all projects 7134 Rollingridge Dr, Charlotte, NC 28211 4 Beds | 2 1/2 B…" at bounding box center [784, 321] width 1568 height 558
click at [1101, 314] on span "Manage in Google Drive" at bounding box center [1088, 322] width 109 height 17
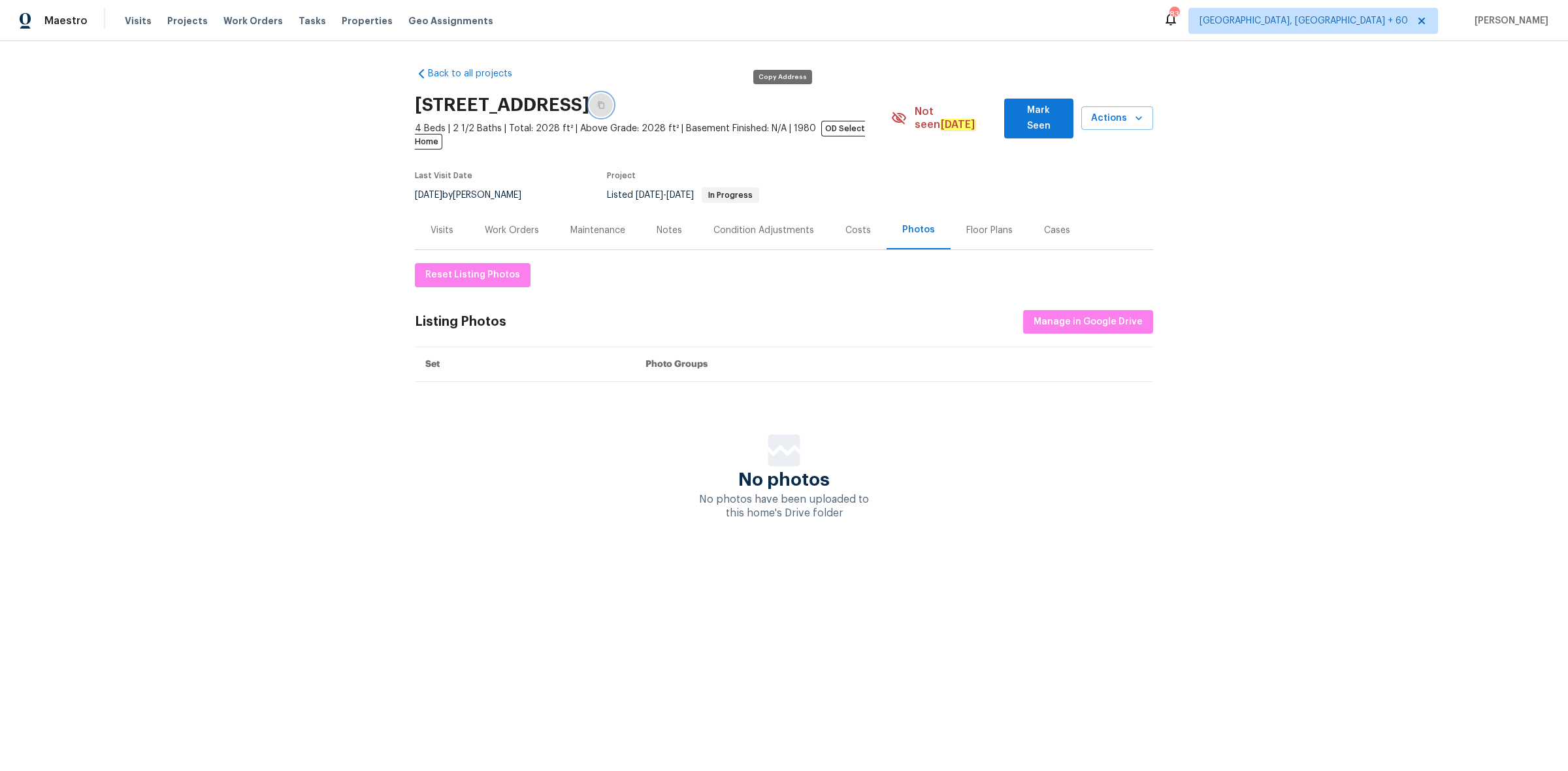
click at [604, 102] on icon "button" at bounding box center [601, 106] width 6 height 7
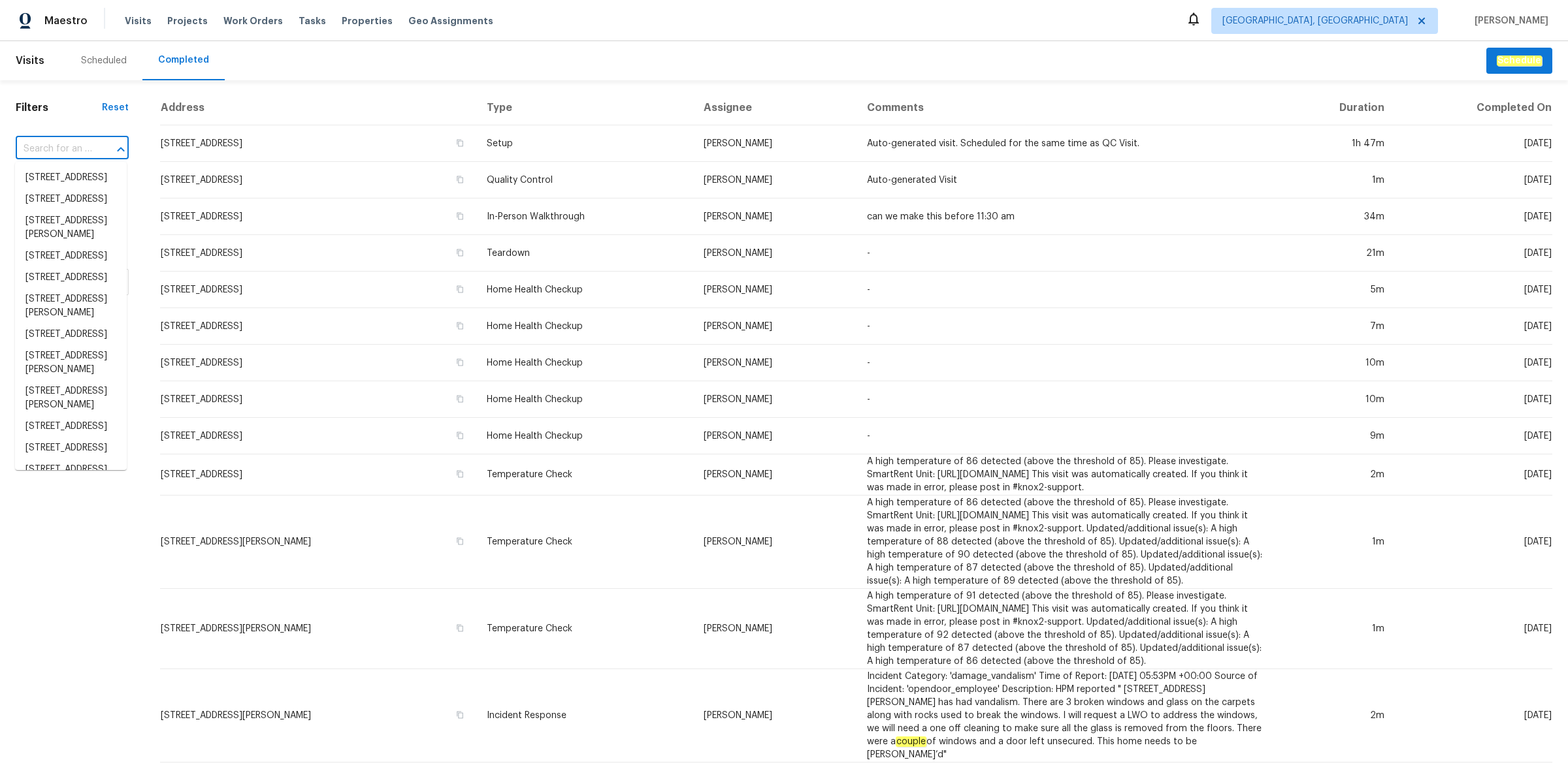
click at [68, 147] on input "text" at bounding box center [53, 149] width 76 height 20
paste input "7400 Gilead Rd, Huntersville, NC 28078"
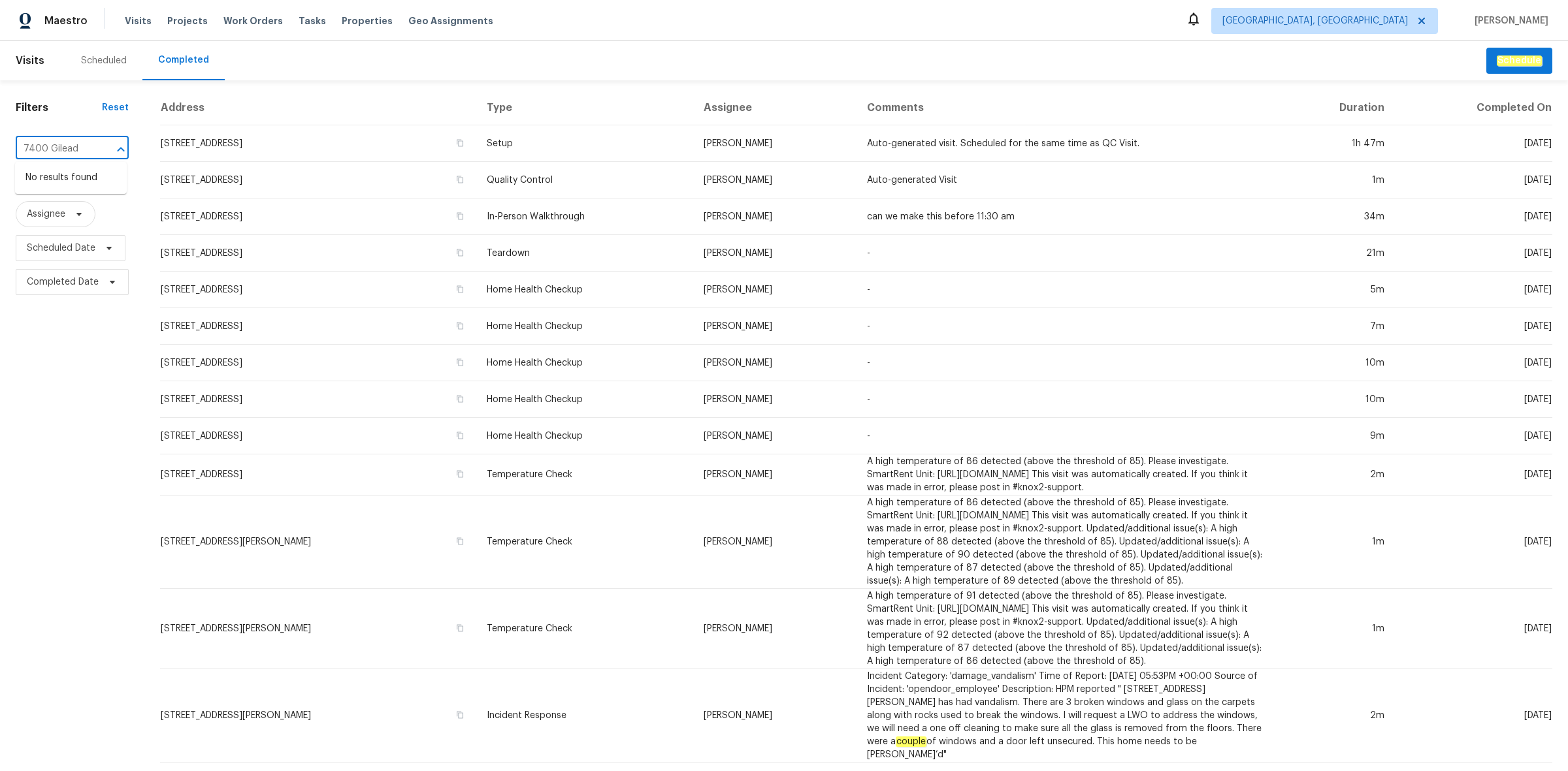
type input "7400 Gilead"
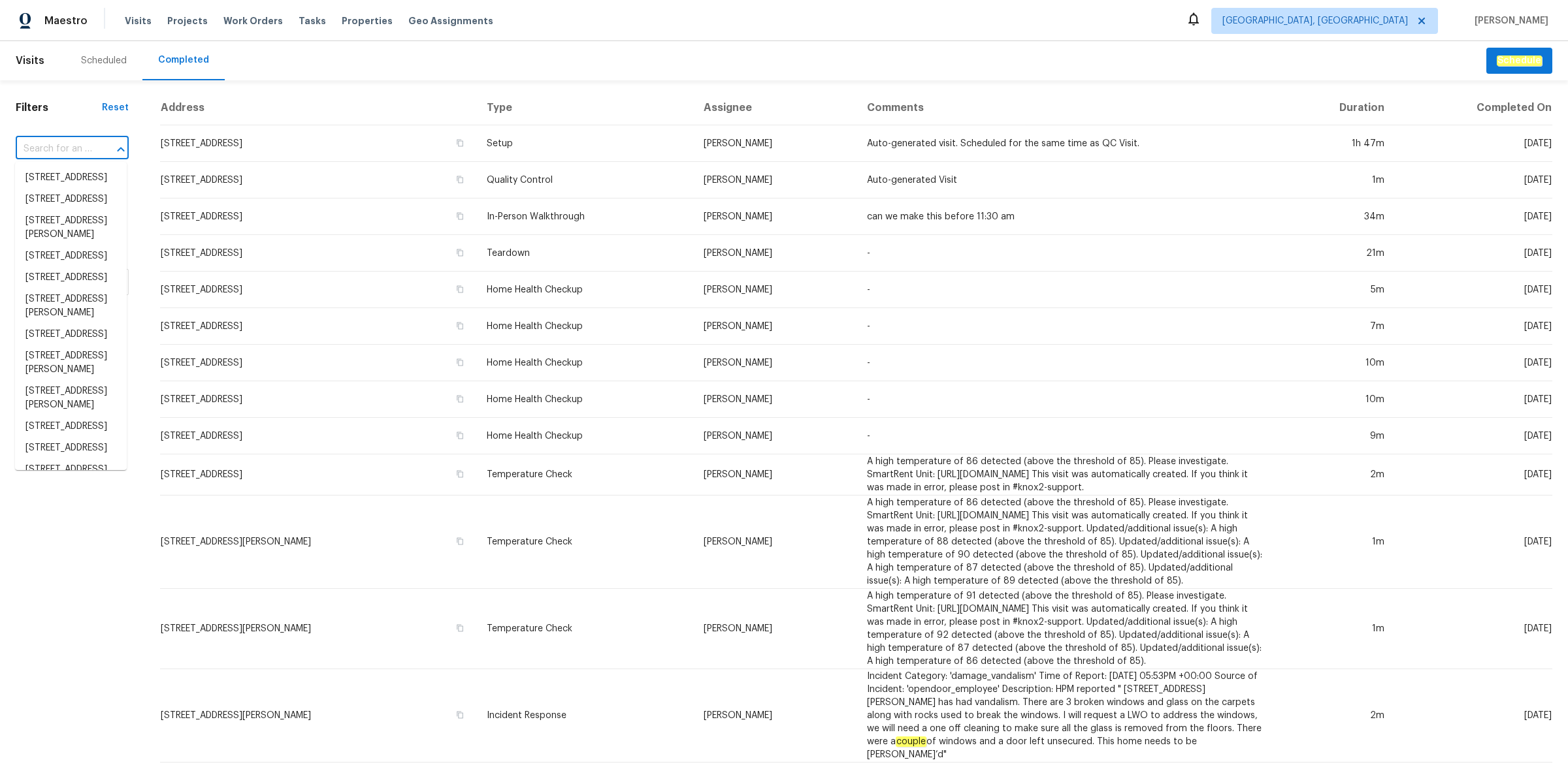
click at [51, 151] on input "text" at bounding box center [53, 149] width 76 height 20
paste input "7400 Gilead Rd, Huntersville, NC 28078"
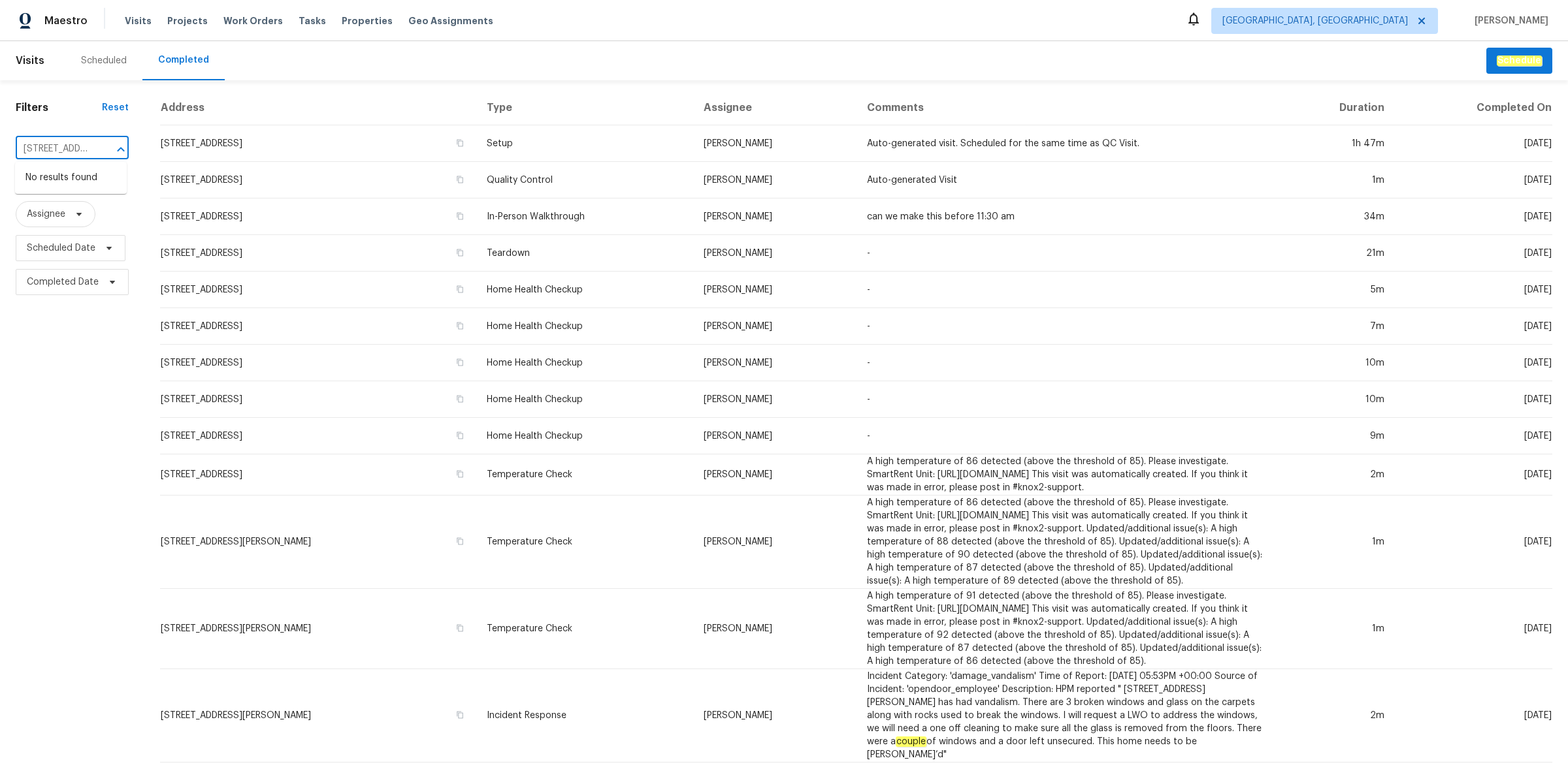
type input "7400 Gilead Rd"
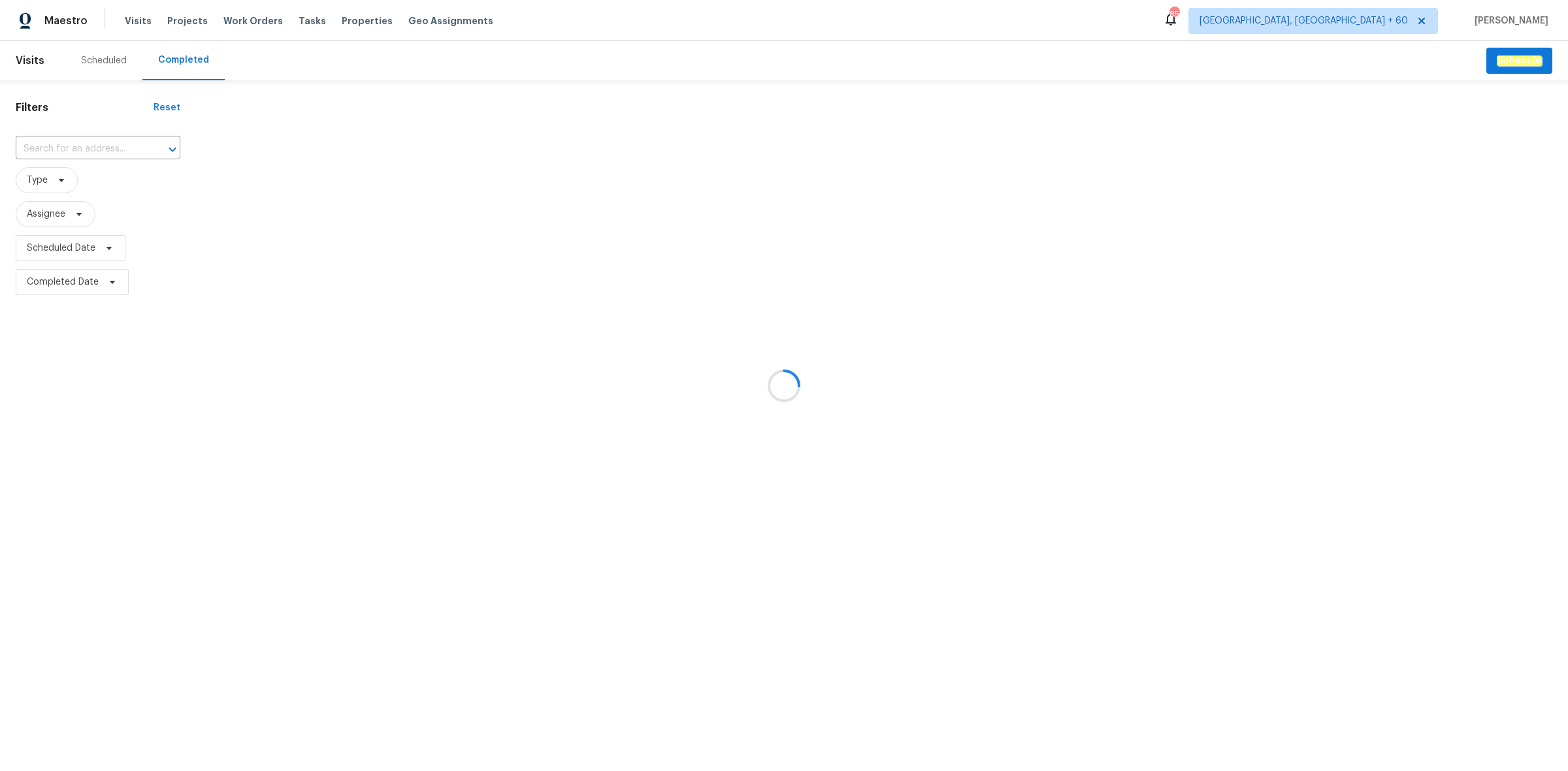
click at [99, 148] on div at bounding box center [784, 385] width 1568 height 771
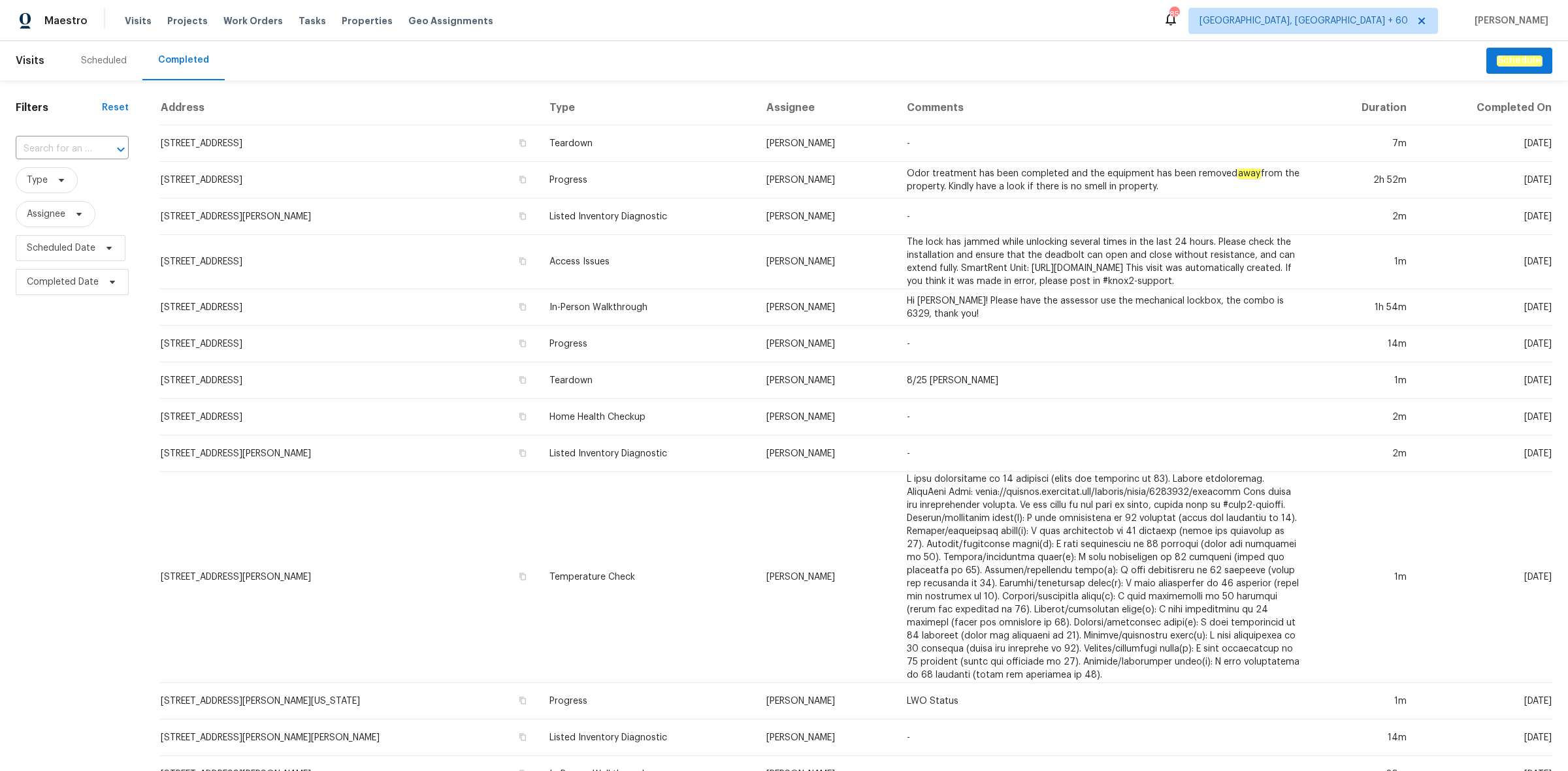
click at [99, 148] on div at bounding box center [111, 149] width 34 height 18
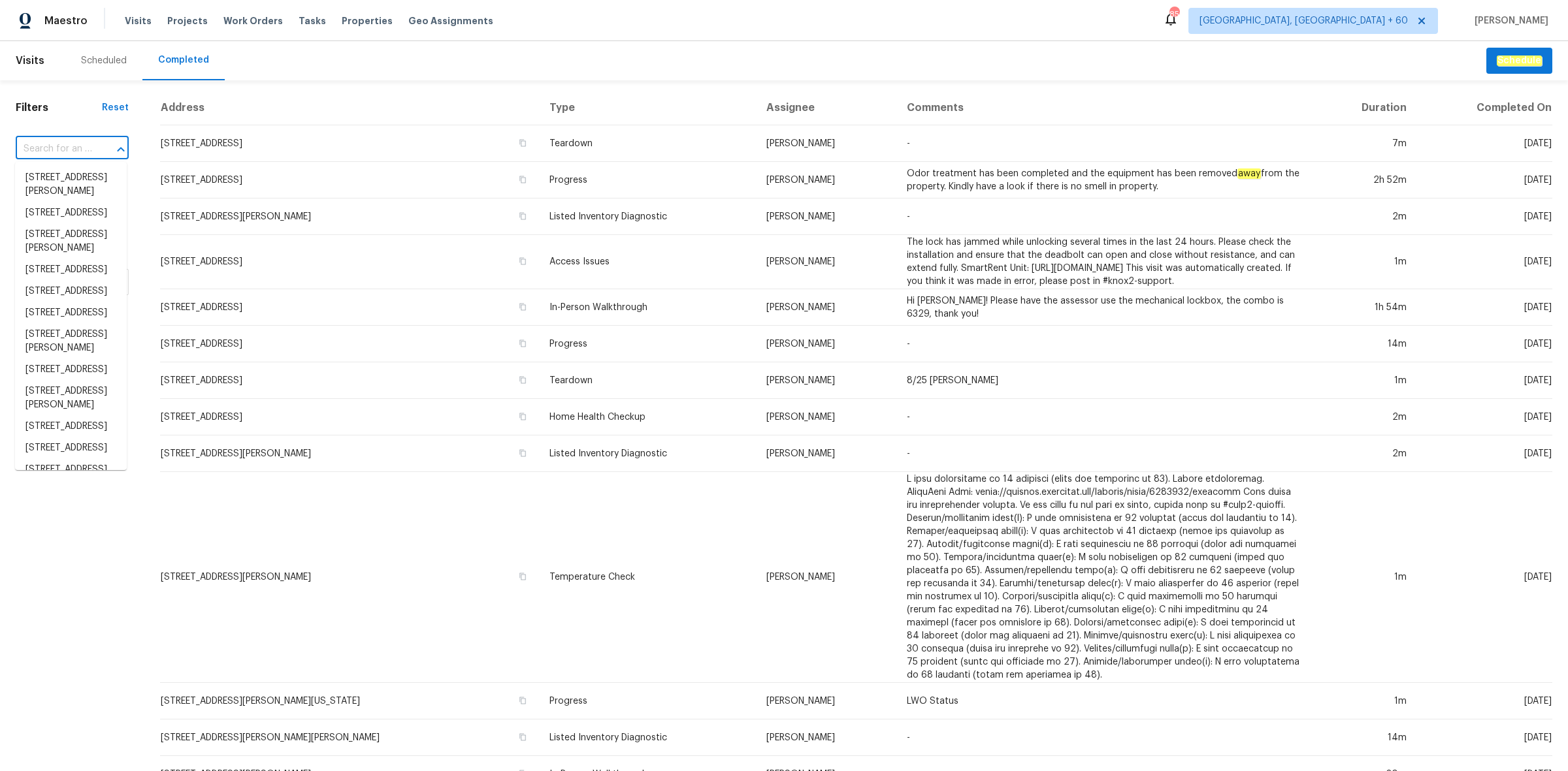
paste input "7400 Gilead Rd, Huntersville, NC 28078"
type input "7400 Gilead Rd, Huntersville, NC 28078"
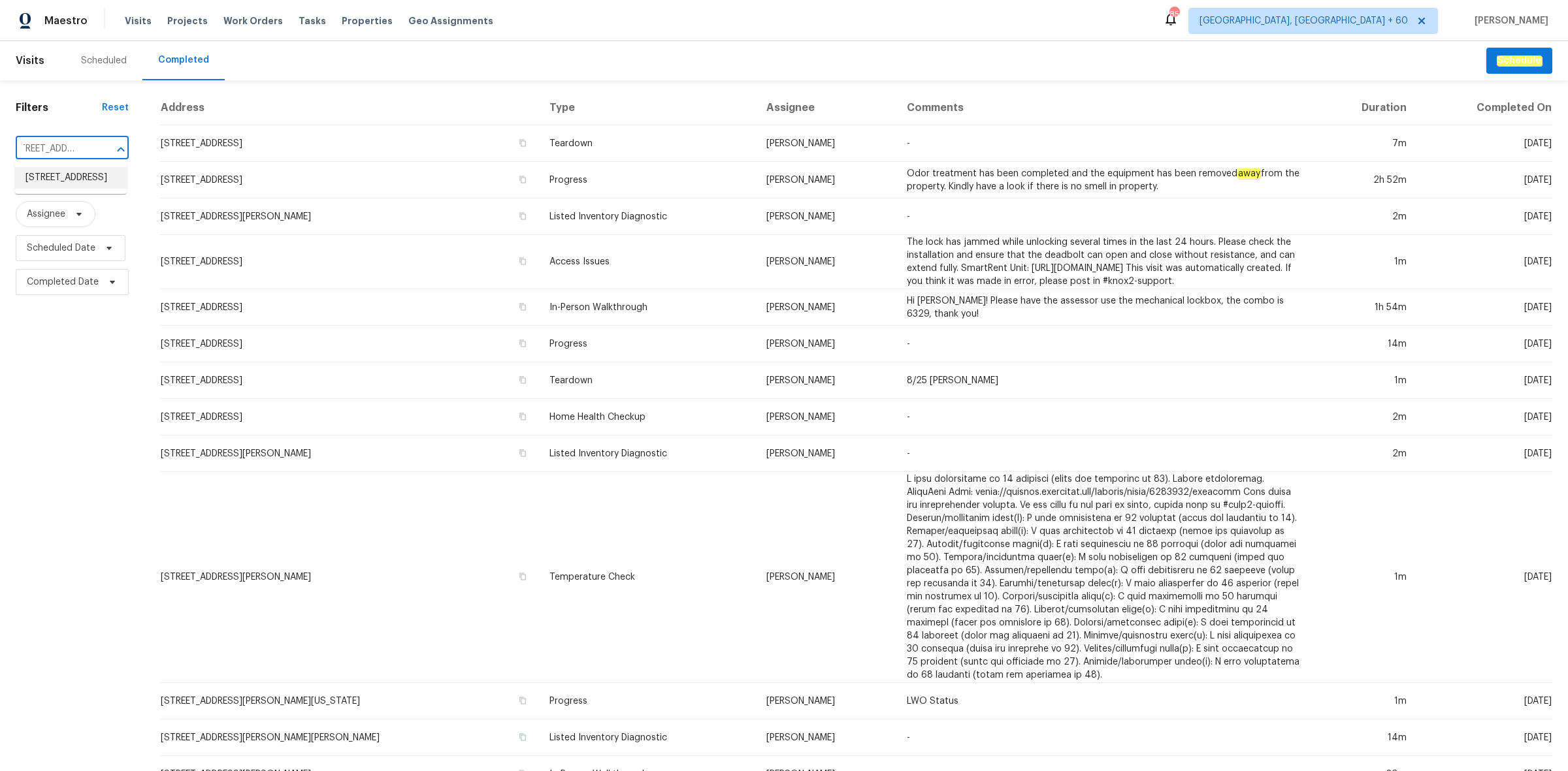
click at [74, 180] on li "7400 Gilead Rd, Huntersville, NC 28078" at bounding box center [70, 178] width 111 height 21
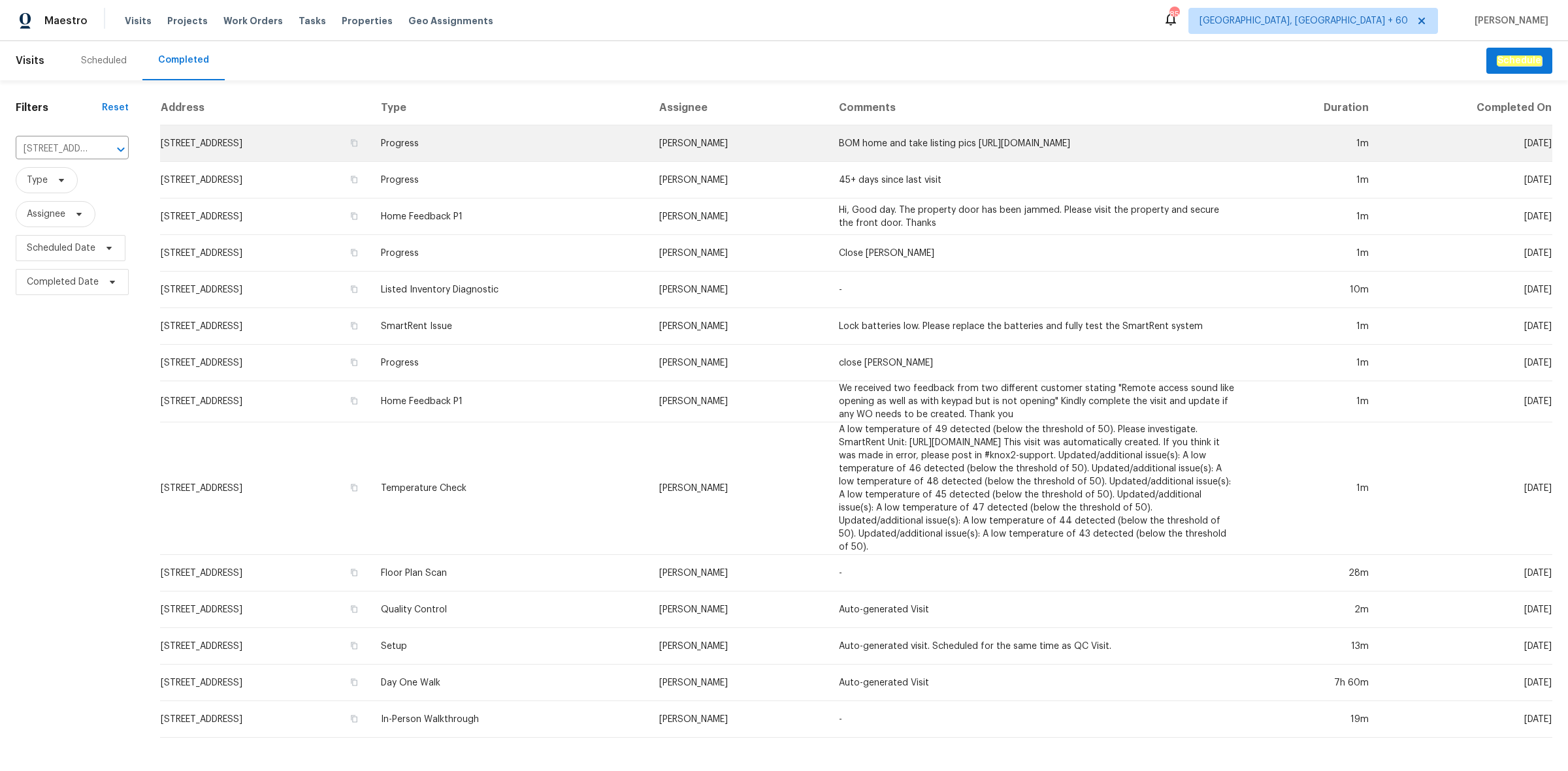
click at [515, 151] on td "Progress" at bounding box center [509, 144] width 278 height 37
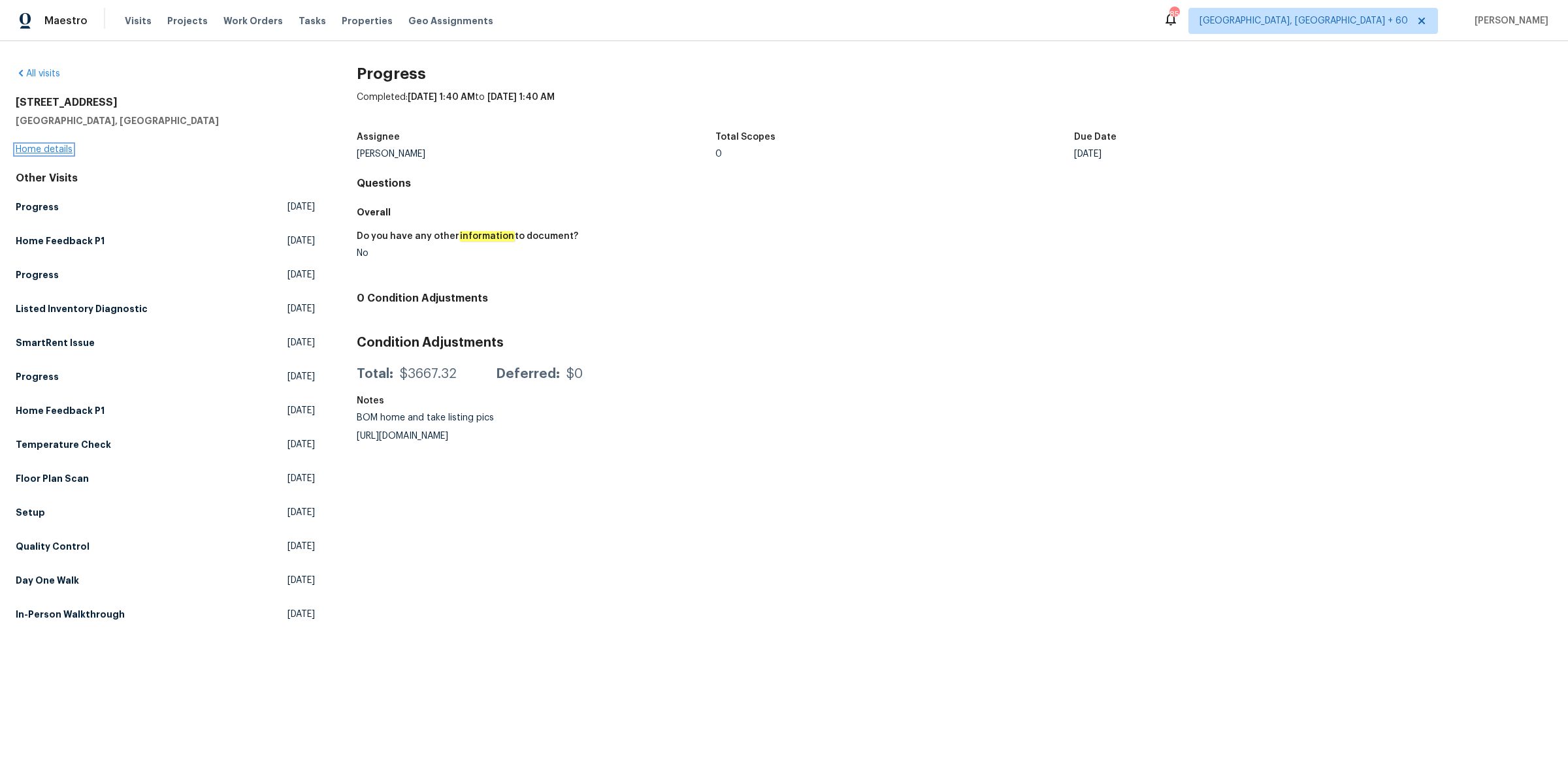
click at [60, 150] on link "Home details" at bounding box center [44, 149] width 57 height 9
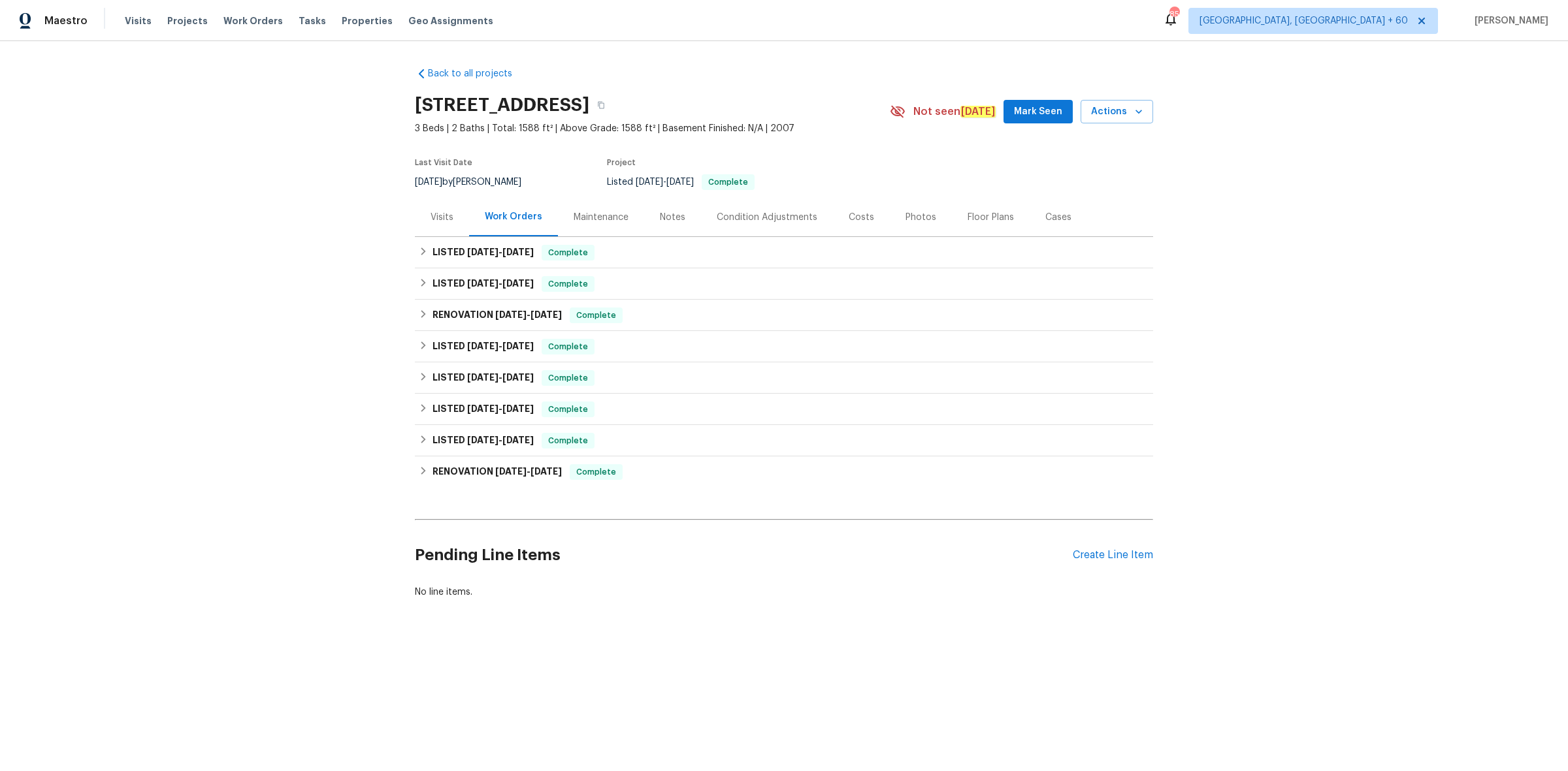
click at [909, 219] on div "Photos" at bounding box center [920, 217] width 30 height 13
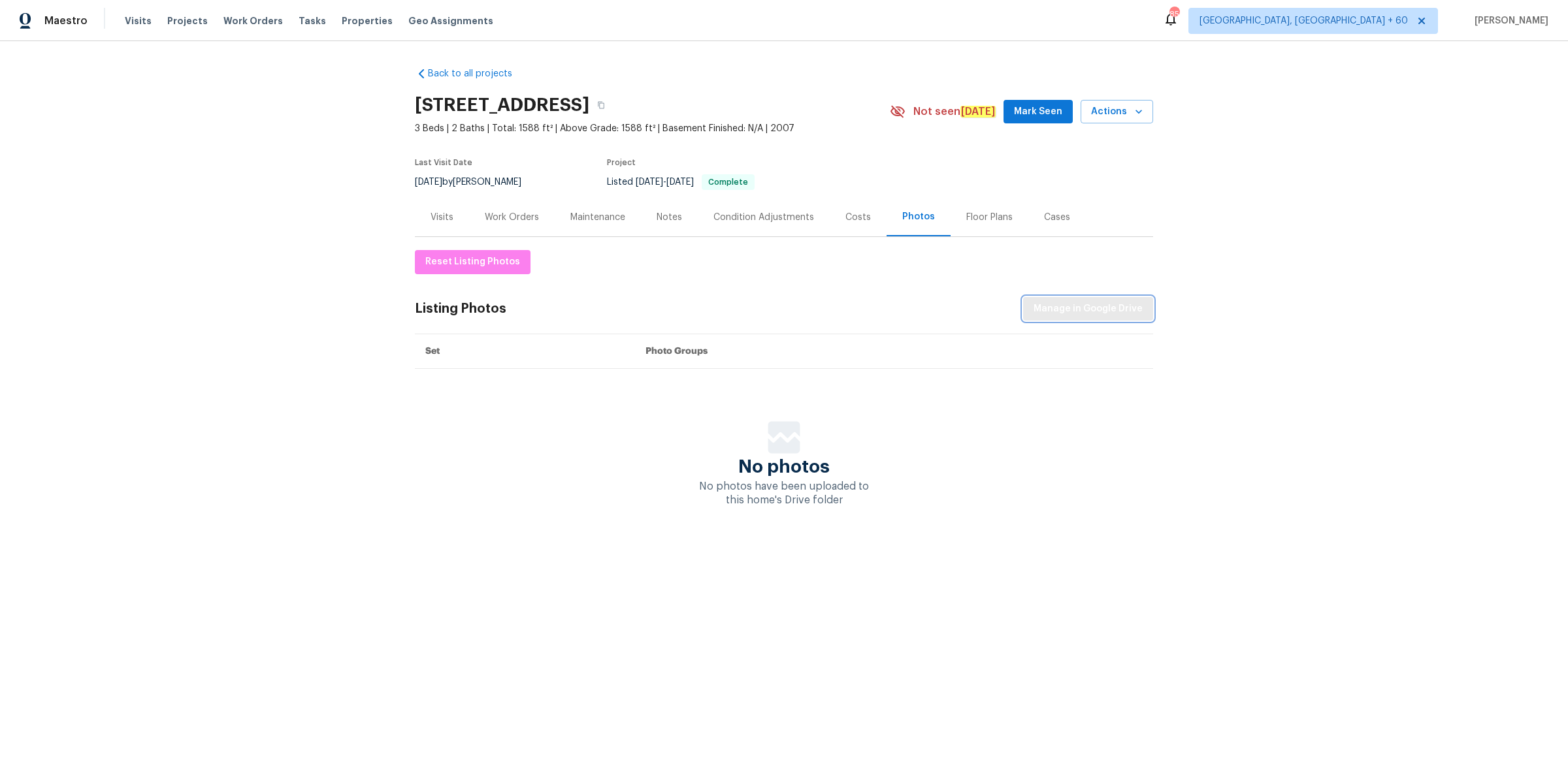
click at [1065, 306] on span "Manage in Google Drive" at bounding box center [1088, 310] width 109 height 17
